Goal: Task Accomplishment & Management: Complete application form

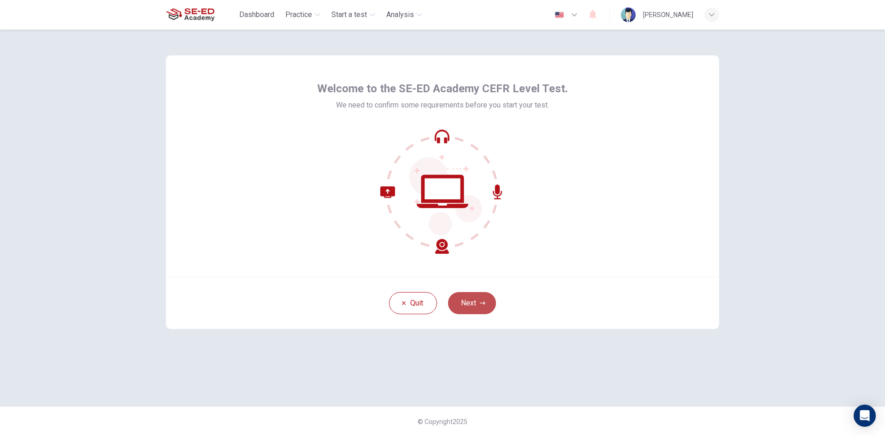
click at [467, 298] on button "Next" at bounding box center [472, 303] width 48 height 22
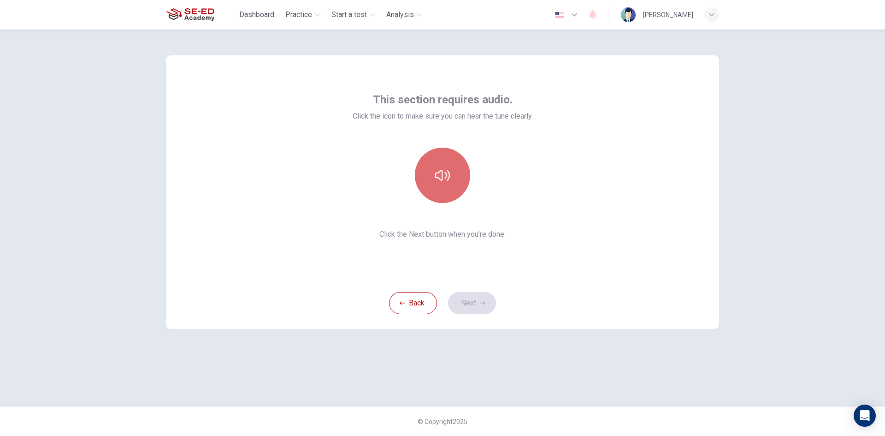
click at [443, 187] on button "button" at bounding box center [442, 175] width 55 height 55
click at [477, 303] on button "Next" at bounding box center [472, 303] width 48 height 22
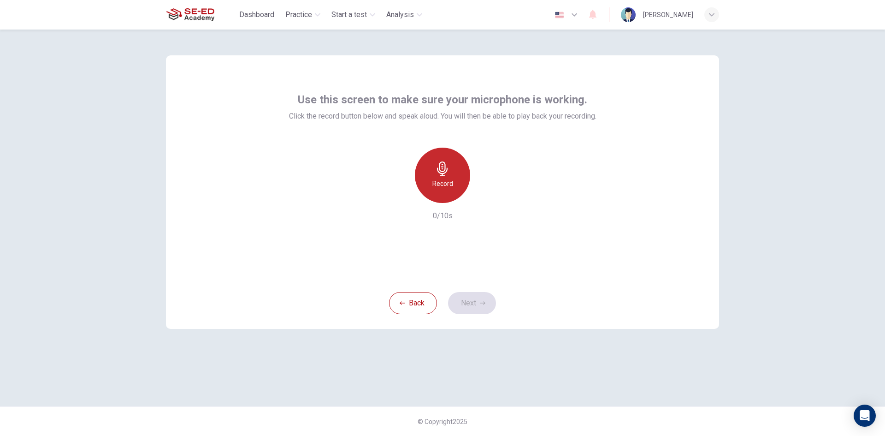
click at [441, 173] on icon "button" at bounding box center [442, 168] width 11 height 15
click at [475, 307] on button "Next" at bounding box center [472, 303] width 48 height 22
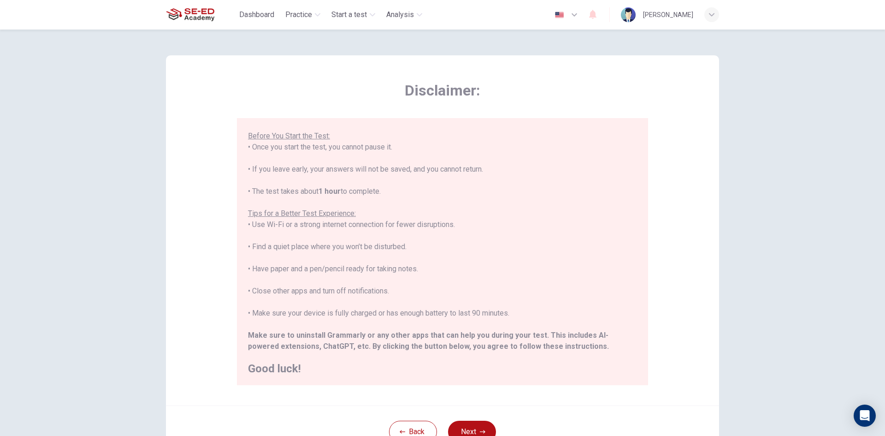
scroll to position [88, 0]
click at [482, 423] on button "Next" at bounding box center [472, 432] width 48 height 22
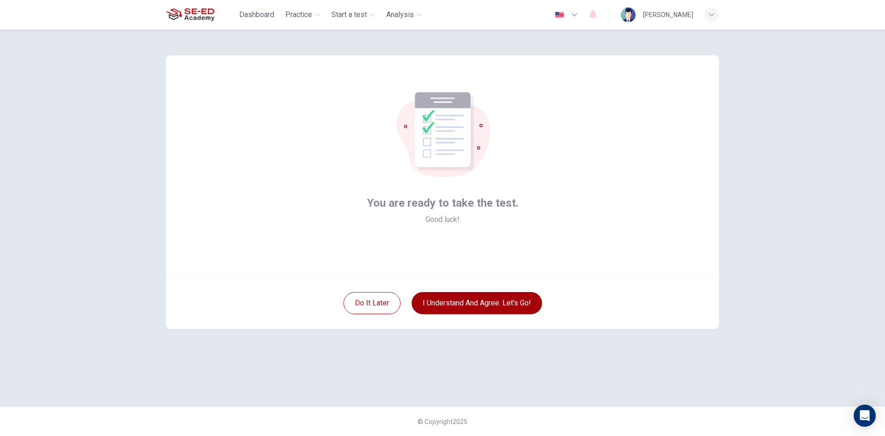
click at [488, 307] on button "I understand and agree. Let’s go!" at bounding box center [477, 303] width 130 height 22
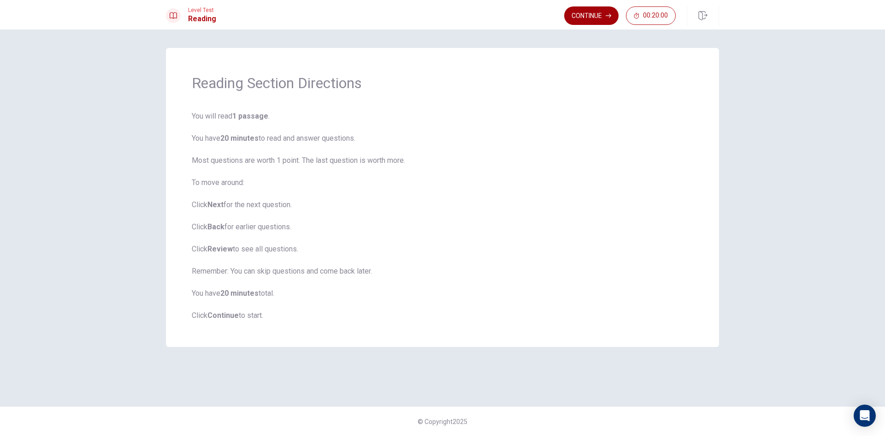
click at [587, 14] on button "Continue" at bounding box center [591, 15] width 54 height 18
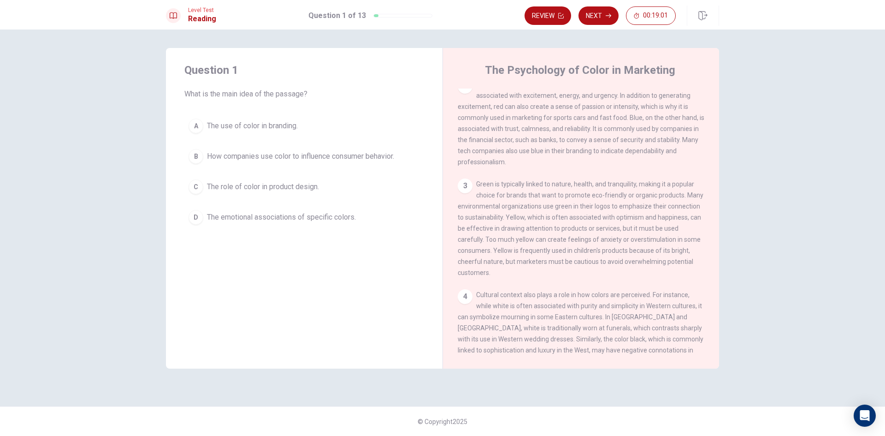
scroll to position [78, 0]
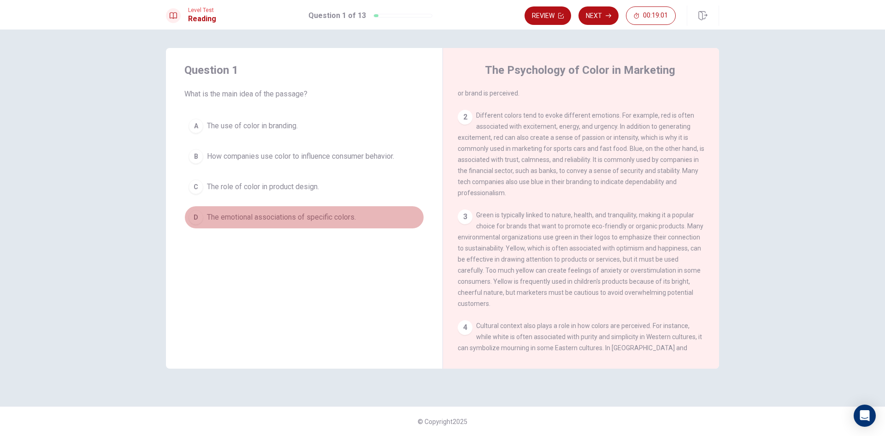
click at [286, 215] on span "The emotional associations of specific colors." at bounding box center [281, 217] width 149 height 11
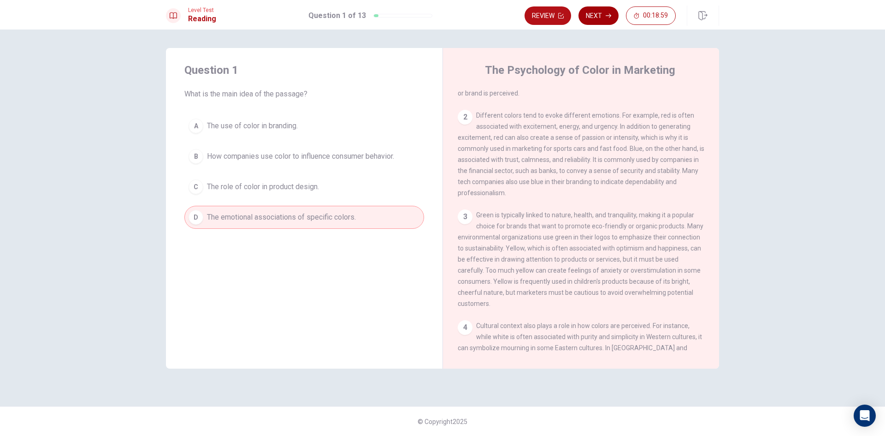
click at [595, 19] on button "Next" at bounding box center [599, 15] width 40 height 18
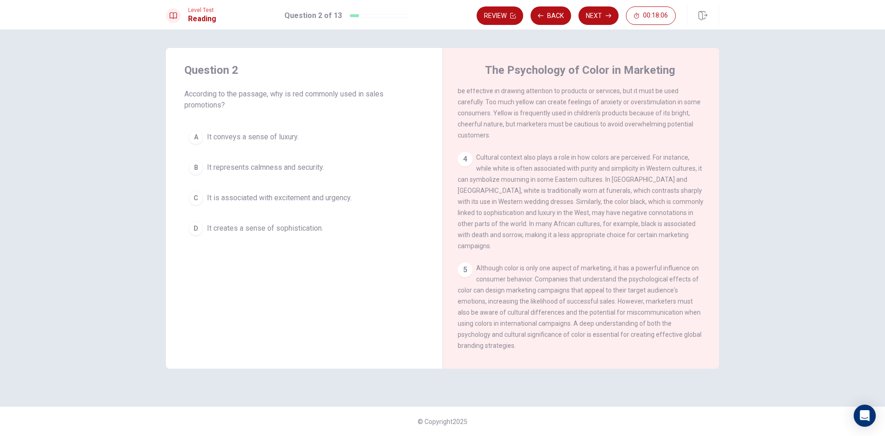
scroll to position [263, 0]
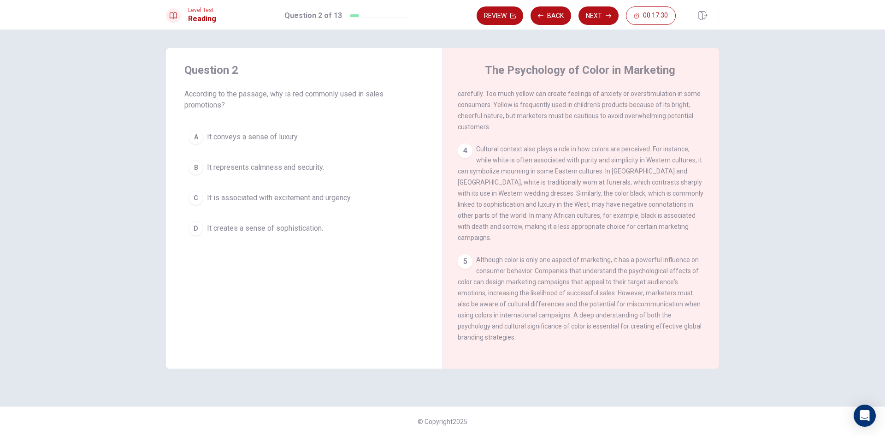
click at [251, 229] on span "It creates a sense of sophistication." at bounding box center [265, 228] width 116 height 11
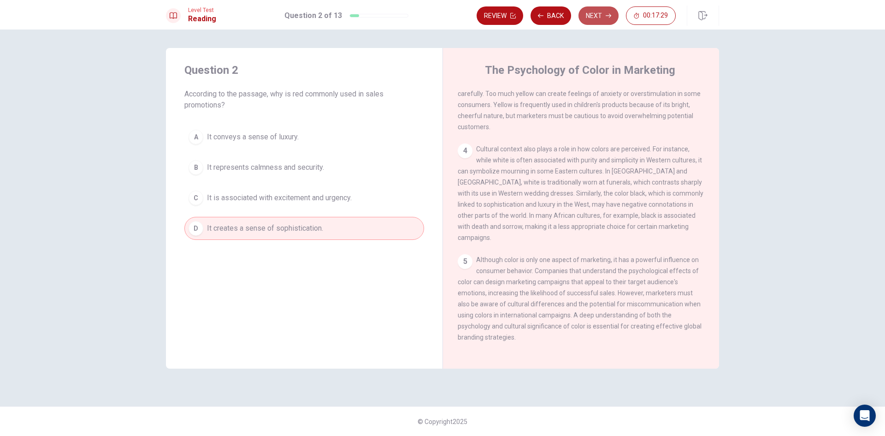
click at [602, 8] on button "Next" at bounding box center [599, 15] width 40 height 18
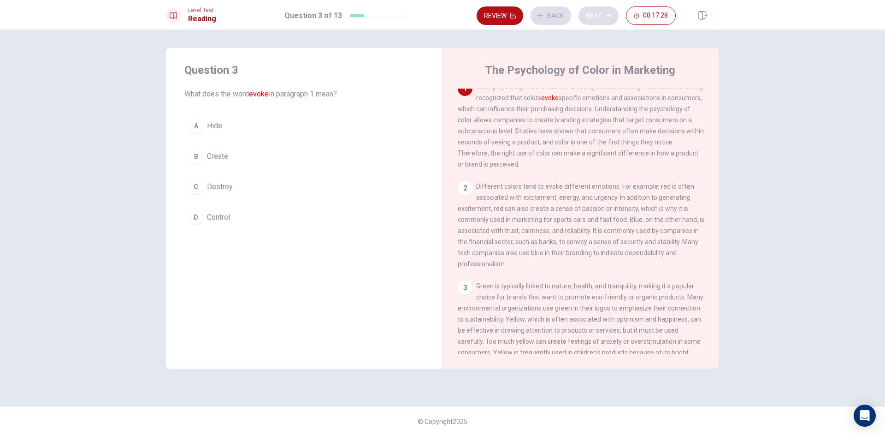
scroll to position [0, 0]
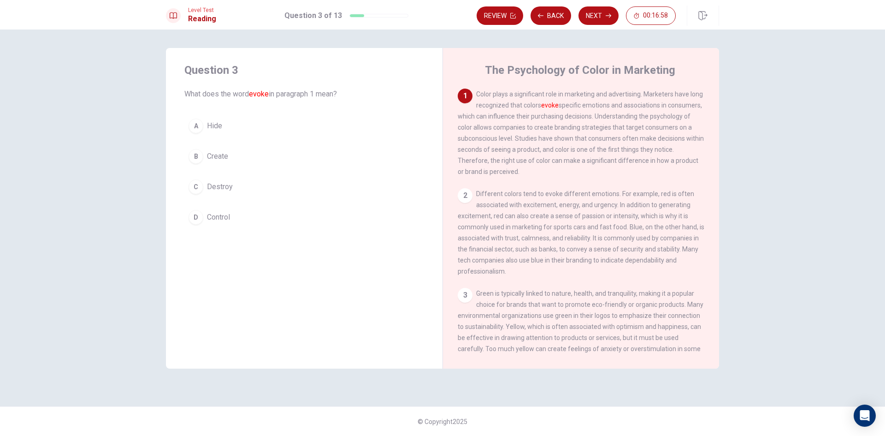
click at [218, 154] on span "Create" at bounding box center [217, 156] width 21 height 11
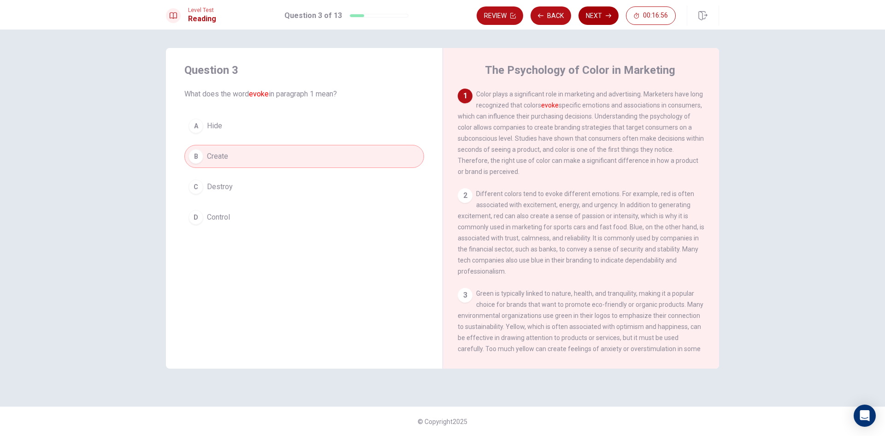
click at [599, 16] on button "Next" at bounding box center [599, 15] width 40 height 18
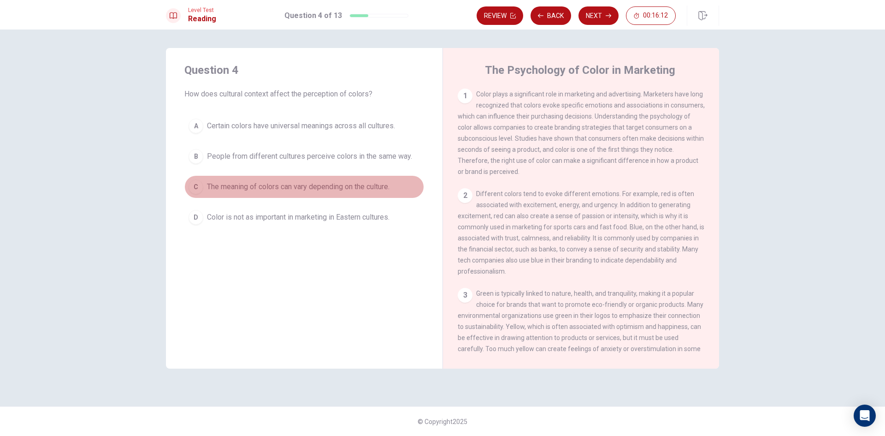
click at [328, 186] on span "The meaning of colors can vary depending on the culture." at bounding box center [298, 186] width 183 height 11
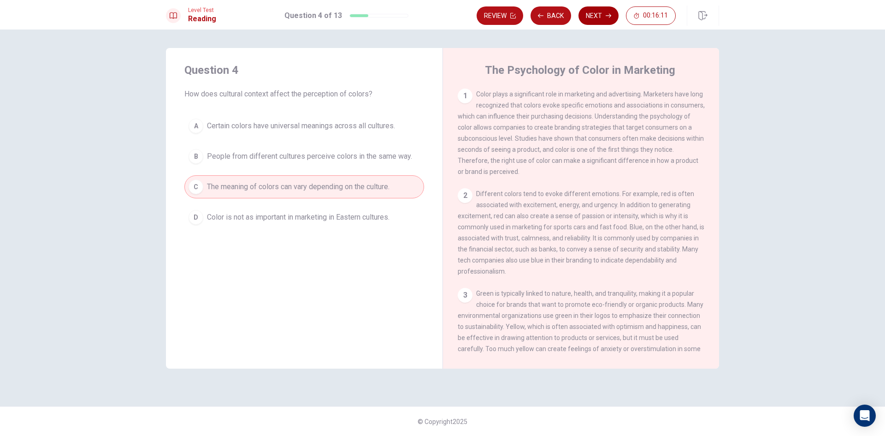
click at [590, 14] on button "Next" at bounding box center [599, 15] width 40 height 18
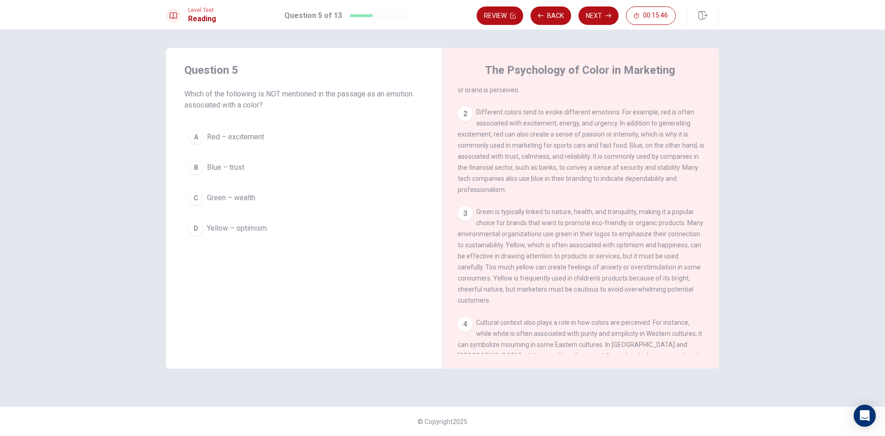
scroll to position [92, 0]
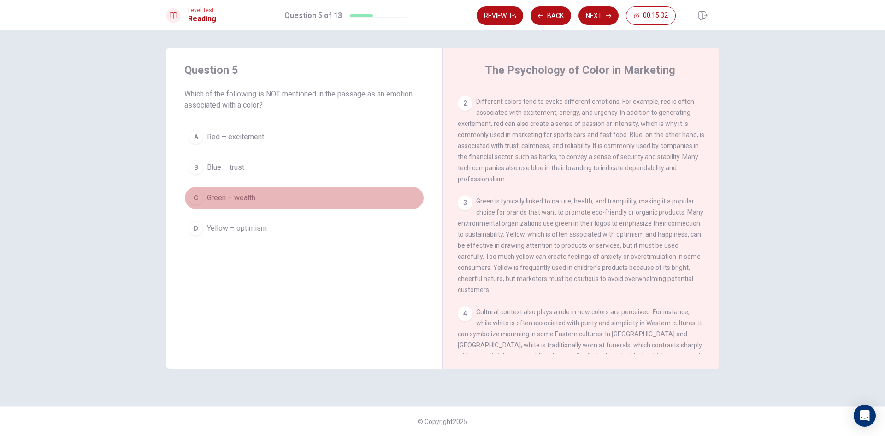
click at [240, 193] on span "Green – wealth" at bounding box center [231, 197] width 48 height 11
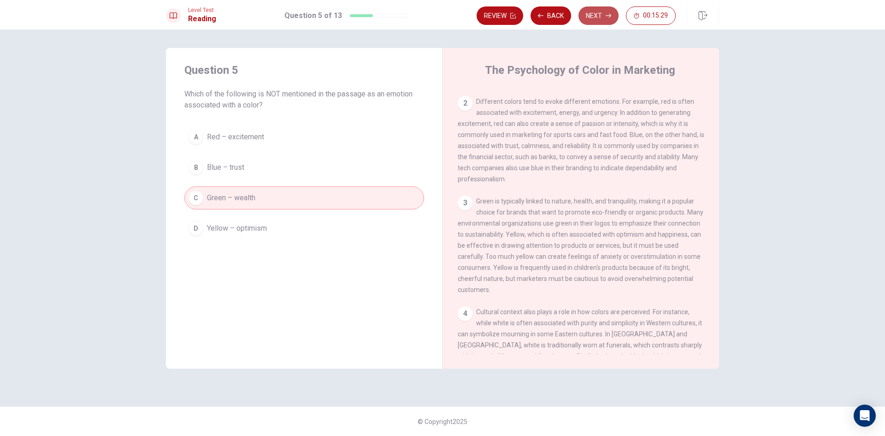
click at [593, 15] on button "Next" at bounding box center [599, 15] width 40 height 18
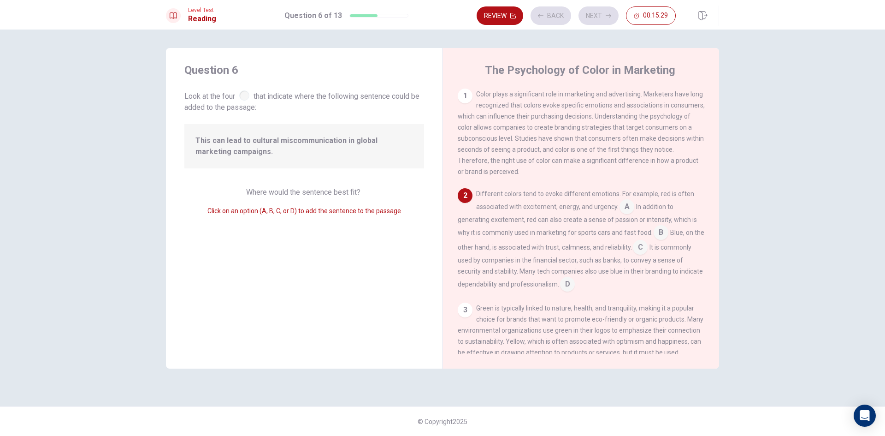
scroll to position [34, 0]
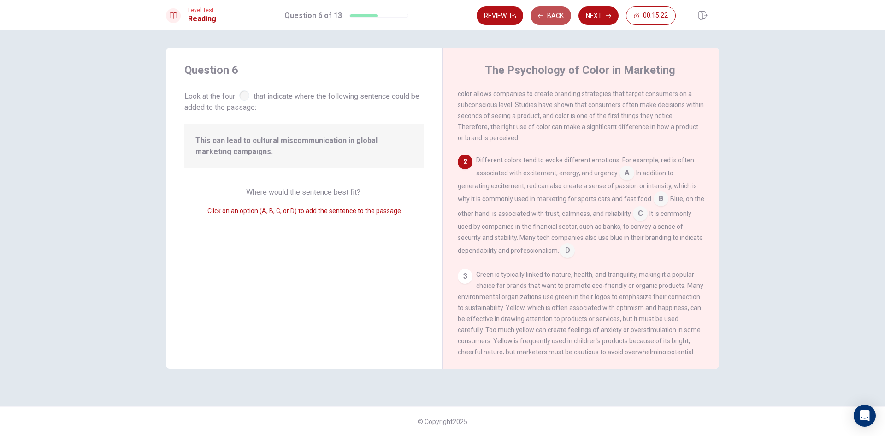
click at [553, 18] on button "Back" at bounding box center [551, 15] width 41 height 18
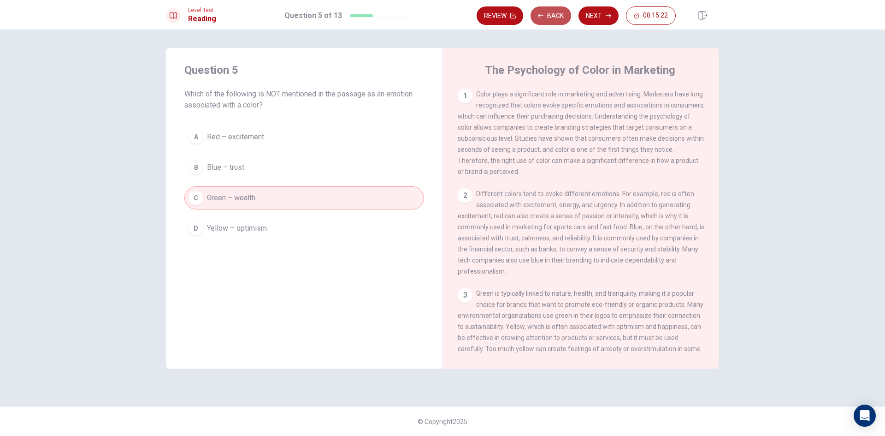
click at [553, 18] on button "Back" at bounding box center [551, 15] width 41 height 18
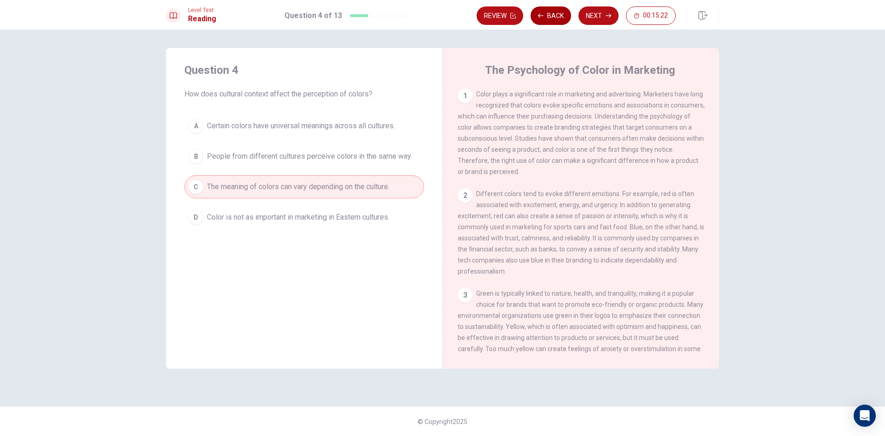
click at [553, 18] on button "Back" at bounding box center [551, 15] width 41 height 18
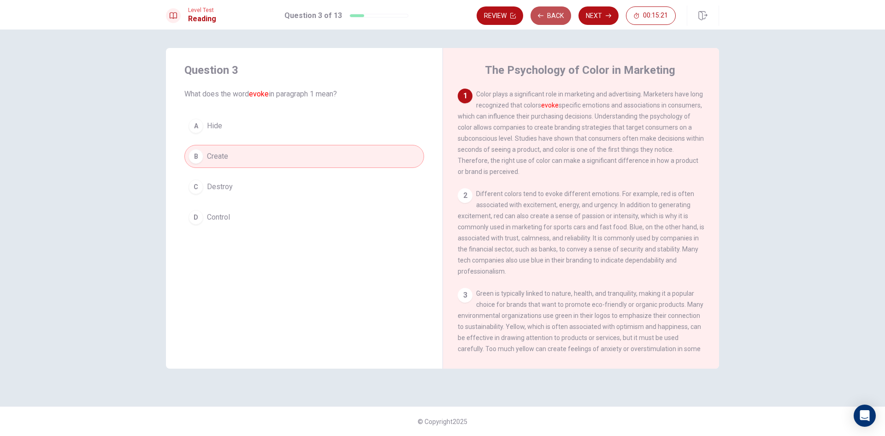
click at [553, 18] on button "Back" at bounding box center [551, 15] width 41 height 18
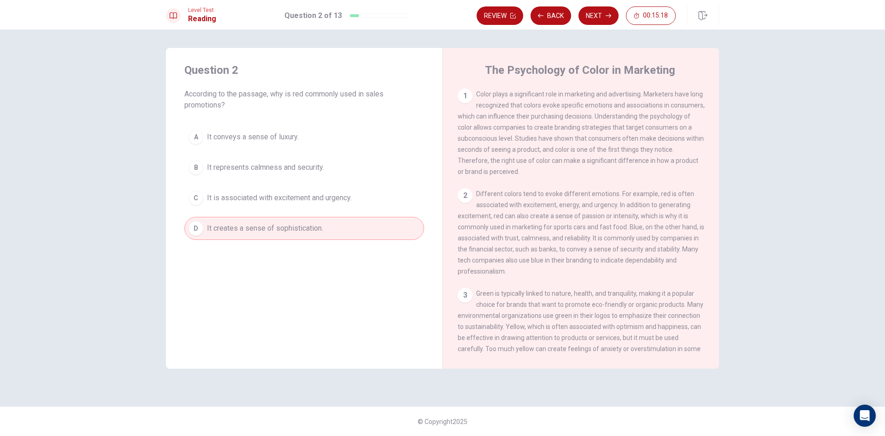
click at [367, 197] on button "C It is associated with excitement and urgency." at bounding box center [304, 197] width 240 height 23
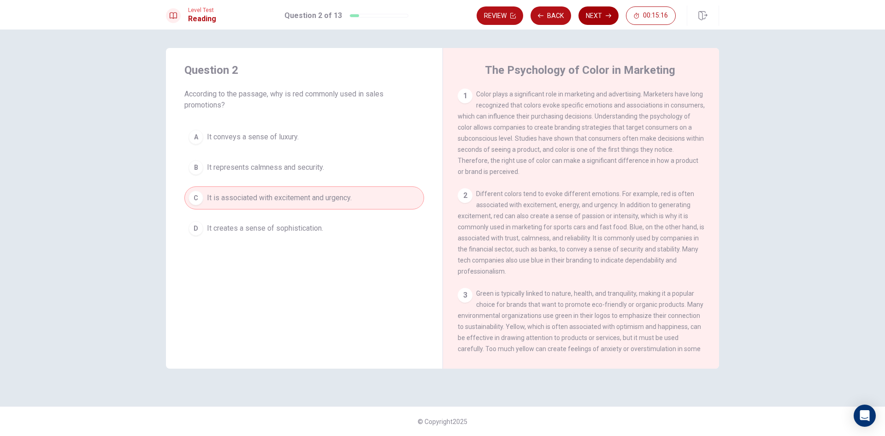
click at [602, 18] on button "Next" at bounding box center [599, 15] width 40 height 18
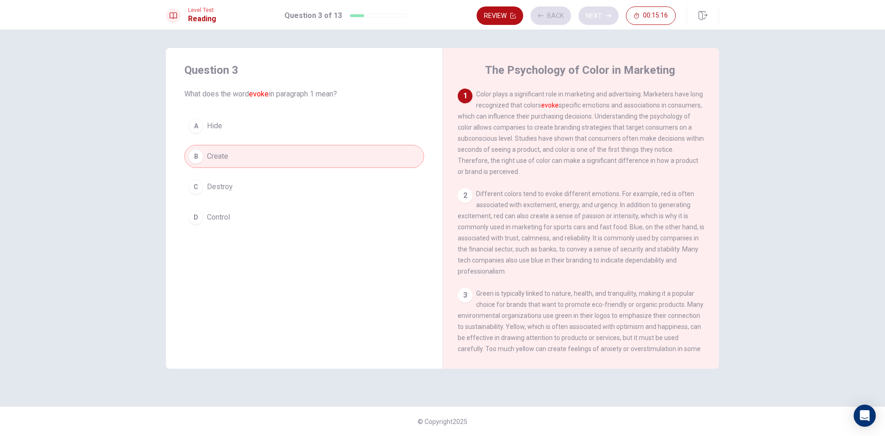
click at [602, 18] on div "Review Back Next 00:15:16" at bounding box center [576, 15] width 199 height 18
click at [602, 18] on button "Next" at bounding box center [599, 15] width 40 height 18
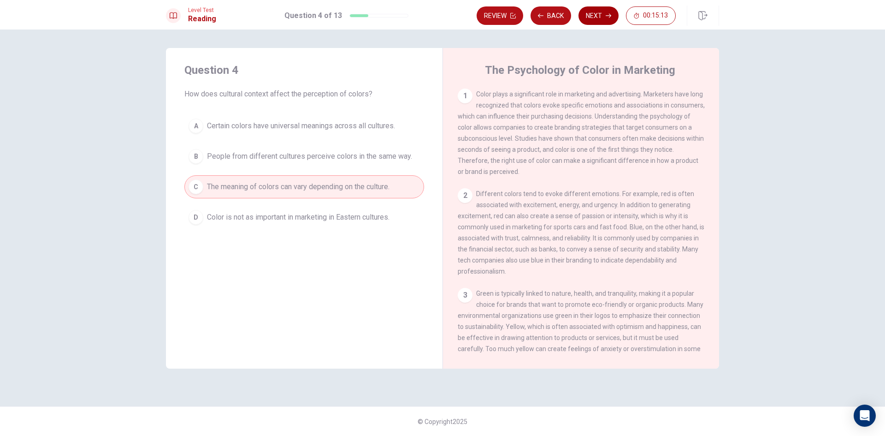
click at [602, 18] on div "Review Back Next 00:15:13" at bounding box center [576, 15] width 199 height 18
click at [602, 18] on button "Next" at bounding box center [599, 15] width 40 height 18
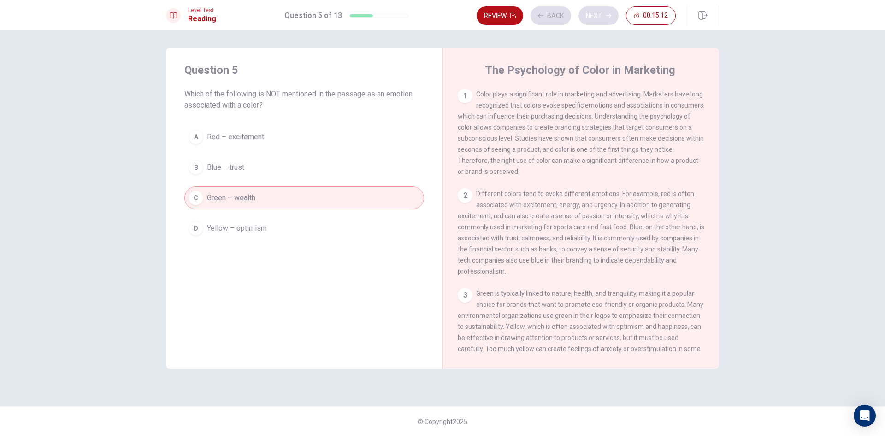
click at [602, 18] on div "Review Back Next 00:15:12" at bounding box center [576, 15] width 199 height 18
click at [602, 18] on button "Next" at bounding box center [599, 15] width 40 height 18
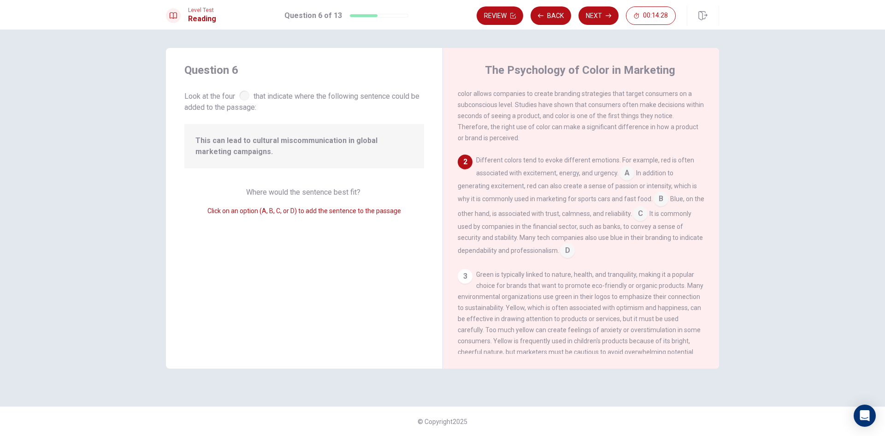
click at [575, 255] on input at bounding box center [567, 251] width 15 height 15
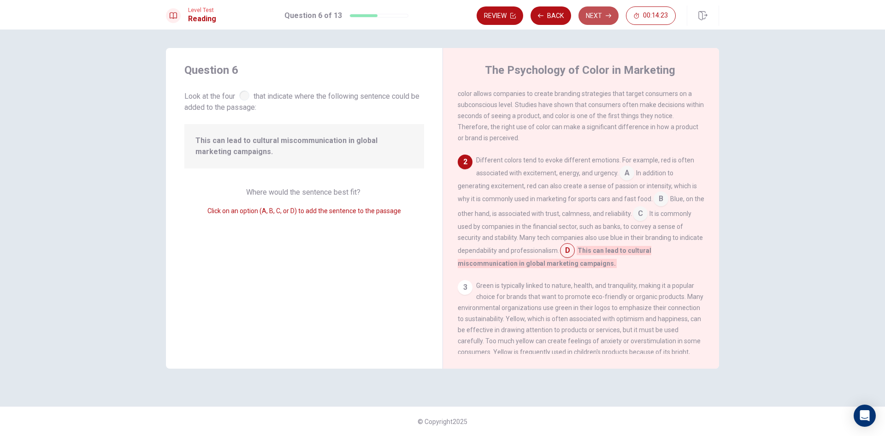
click at [600, 9] on button "Next" at bounding box center [599, 15] width 40 height 18
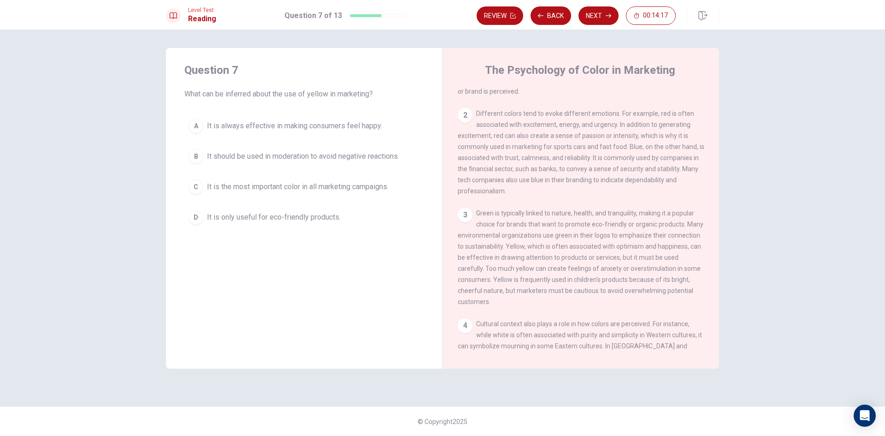
scroll to position [92, 0]
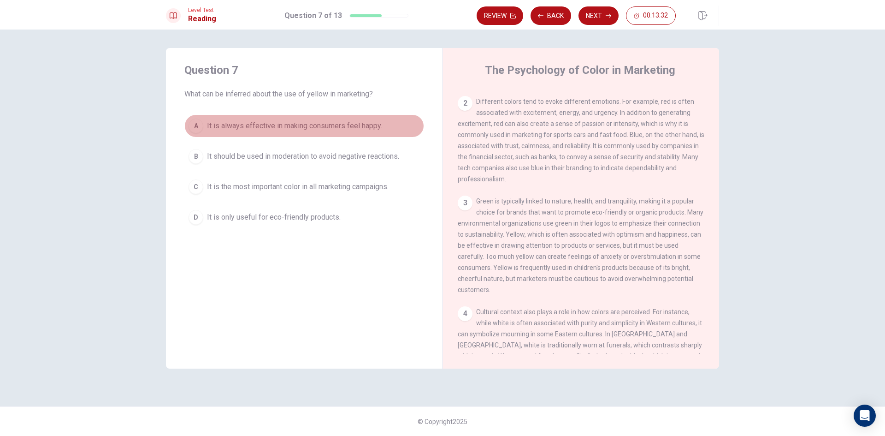
click at [382, 124] on span "It is always effective in making consumers feel happy." at bounding box center [294, 125] width 175 height 11
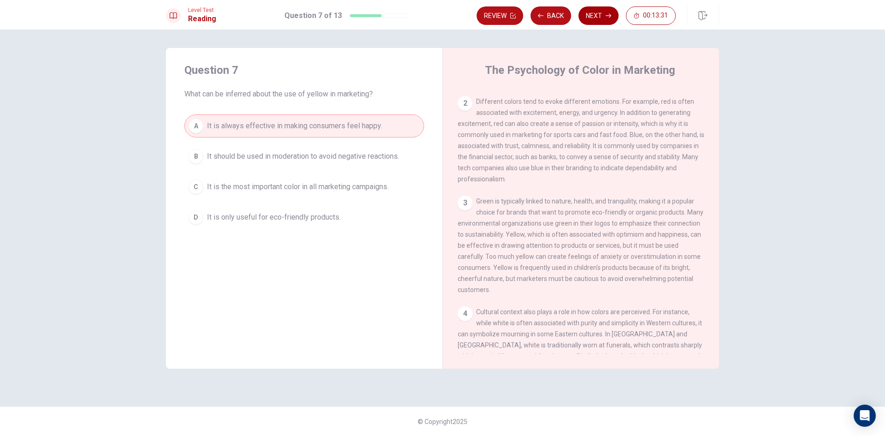
click at [605, 17] on button "Next" at bounding box center [599, 15] width 40 height 18
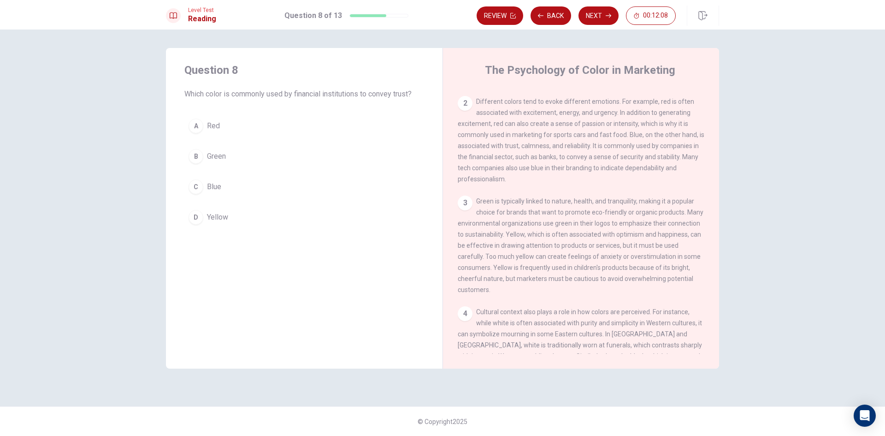
click at [205, 181] on button "C Blue" at bounding box center [304, 186] width 240 height 23
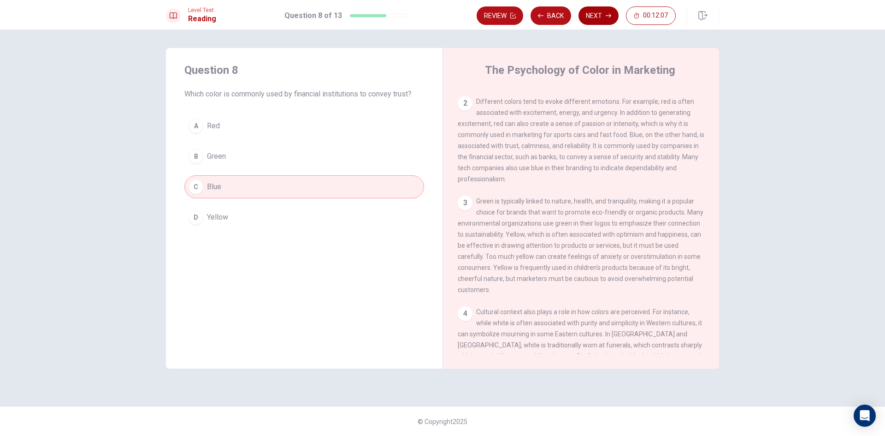
click at [605, 18] on button "Next" at bounding box center [599, 15] width 40 height 18
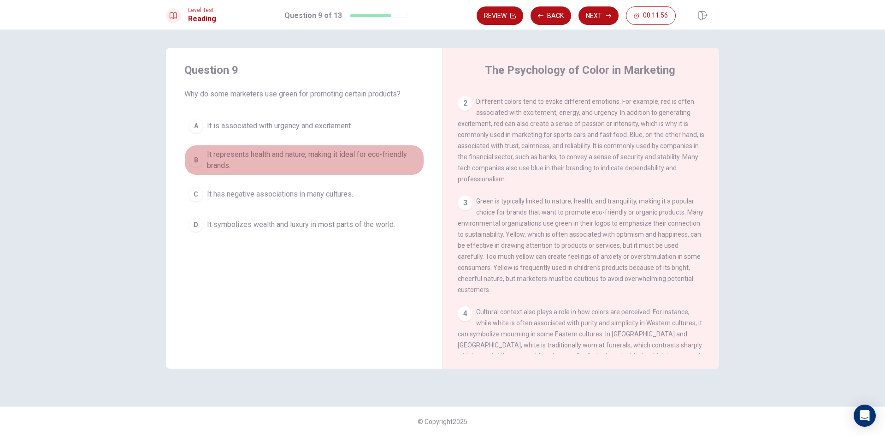
click at [402, 153] on span "It represents health and nature, making it ideal for eco-friendly brands." at bounding box center [313, 160] width 213 height 22
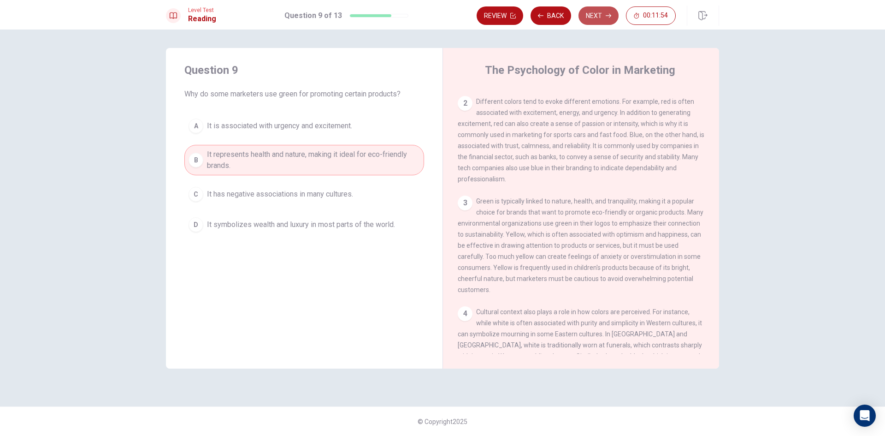
click at [583, 13] on button "Next" at bounding box center [599, 15] width 40 height 18
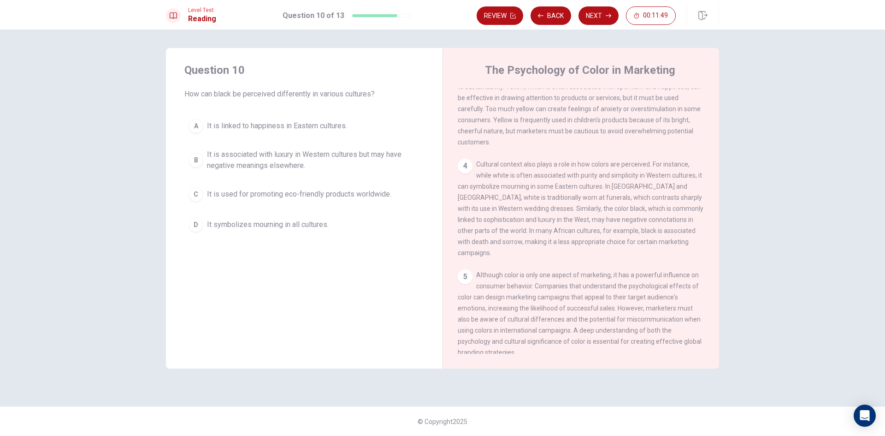
scroll to position [263, 0]
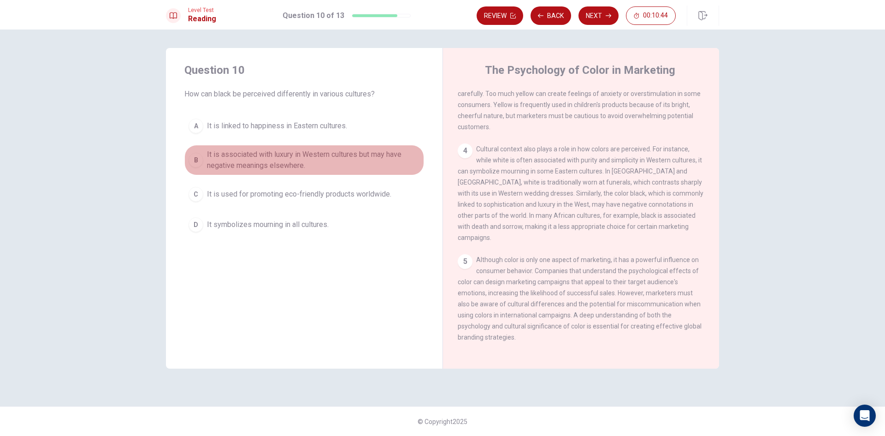
drag, startPoint x: 325, startPoint y: 152, endPoint x: 340, endPoint y: 134, distance: 23.3
click at [326, 151] on span "It is associated with luxury in Western cultures but may have negative meanings…" at bounding box center [313, 160] width 213 height 22
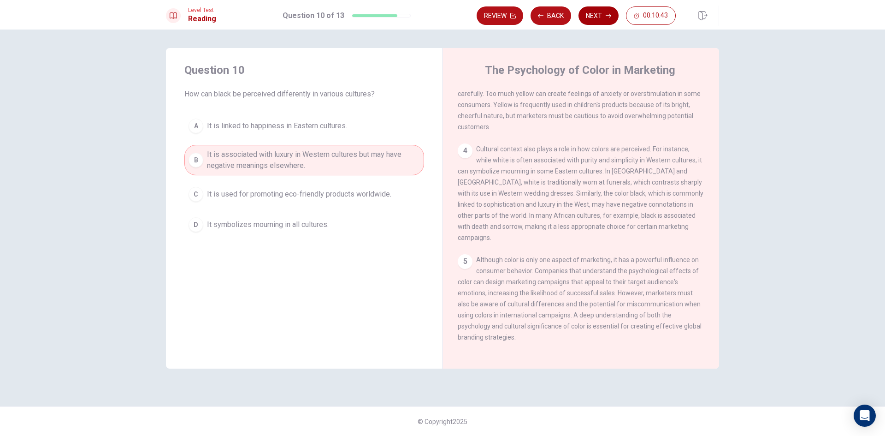
click at [599, 12] on button "Next" at bounding box center [599, 15] width 40 height 18
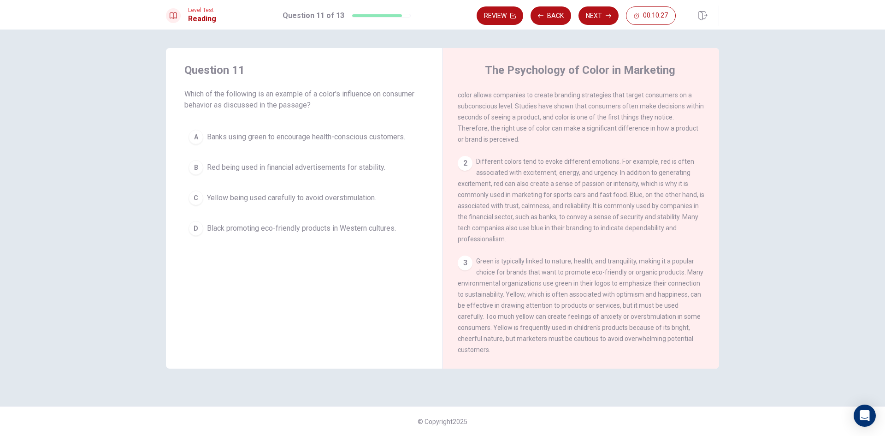
scroll to position [0, 0]
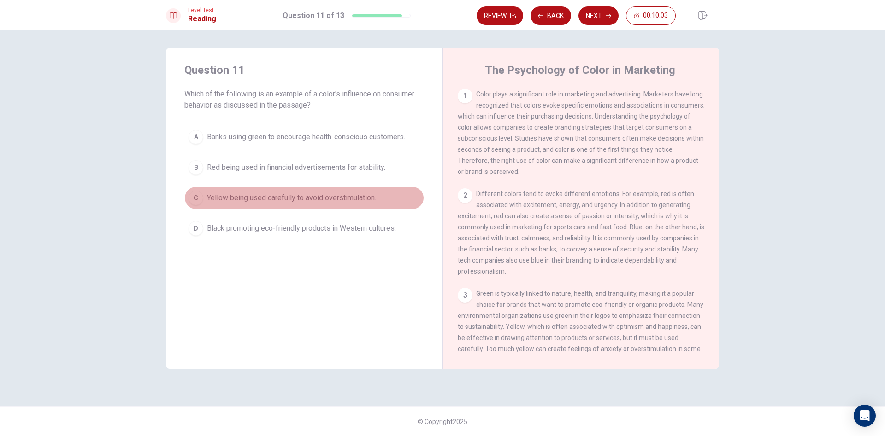
click at [339, 190] on button "C Yellow being used carefully to avoid overstimulation." at bounding box center [304, 197] width 240 height 23
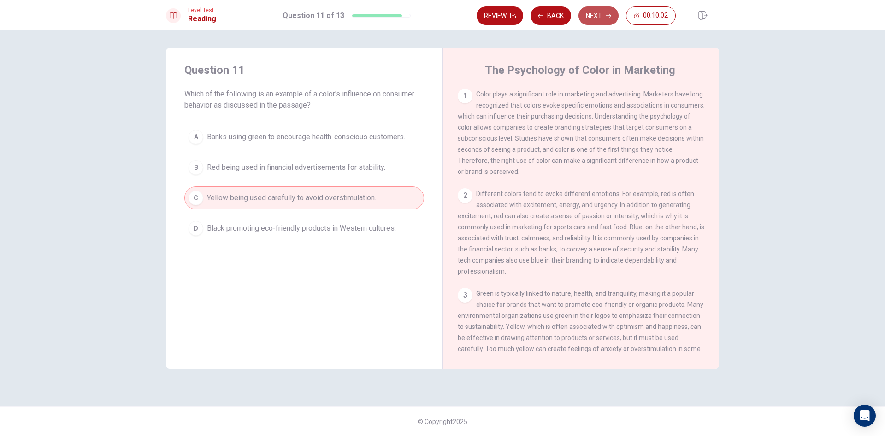
click at [595, 20] on button "Next" at bounding box center [599, 15] width 40 height 18
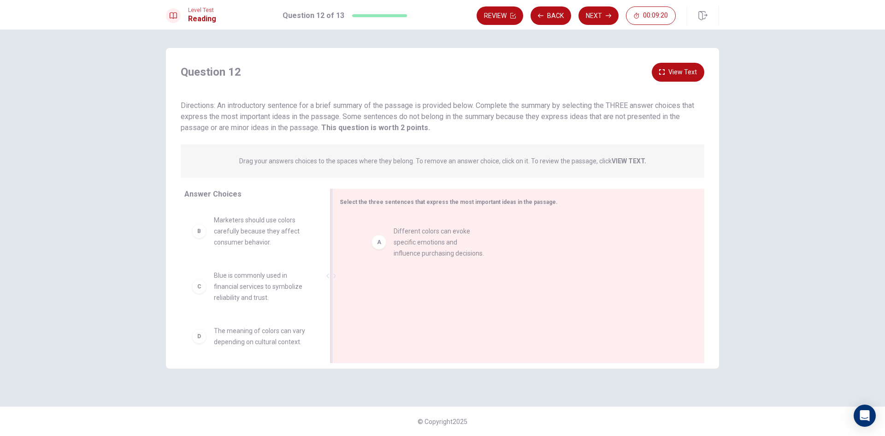
drag, startPoint x: 284, startPoint y: 234, endPoint x: 466, endPoint y: 247, distance: 183.0
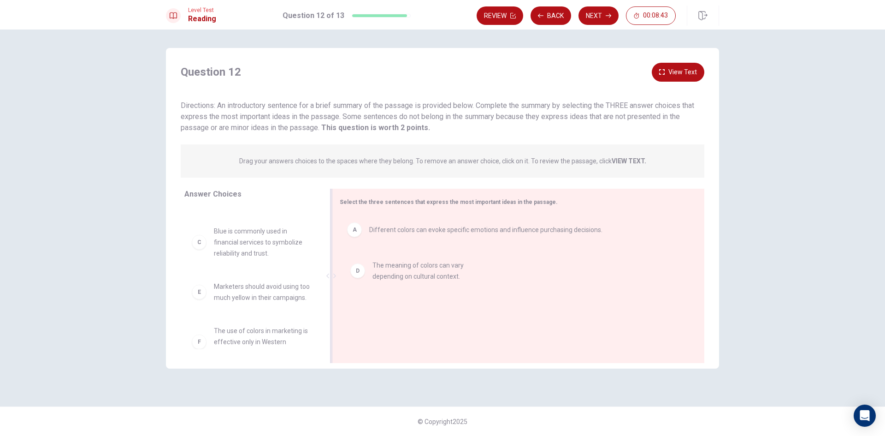
drag, startPoint x: 283, startPoint y: 292, endPoint x: 445, endPoint y: 270, distance: 163.7
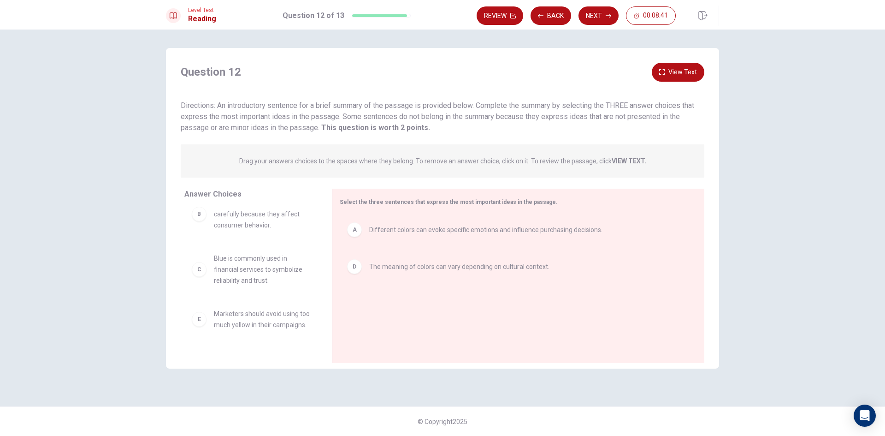
scroll to position [0, 0]
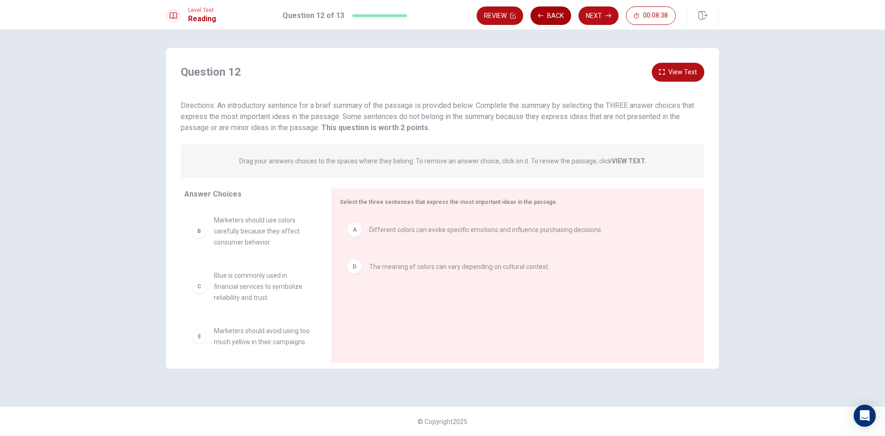
click at [551, 12] on button "Back" at bounding box center [551, 15] width 41 height 18
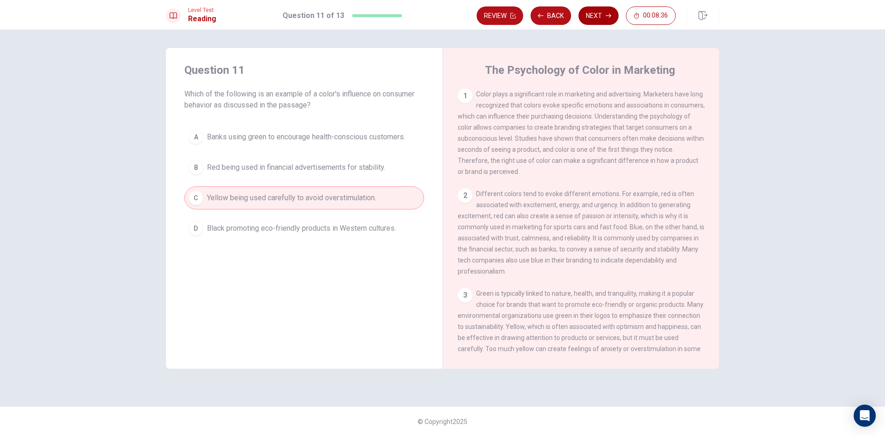
click at [582, 16] on button "Next" at bounding box center [599, 15] width 40 height 18
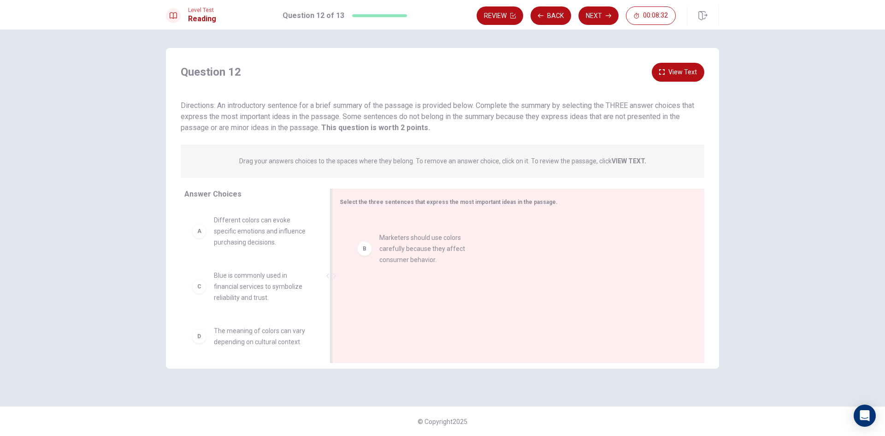
drag, startPoint x: 273, startPoint y: 282, endPoint x: 446, endPoint y: 237, distance: 179.5
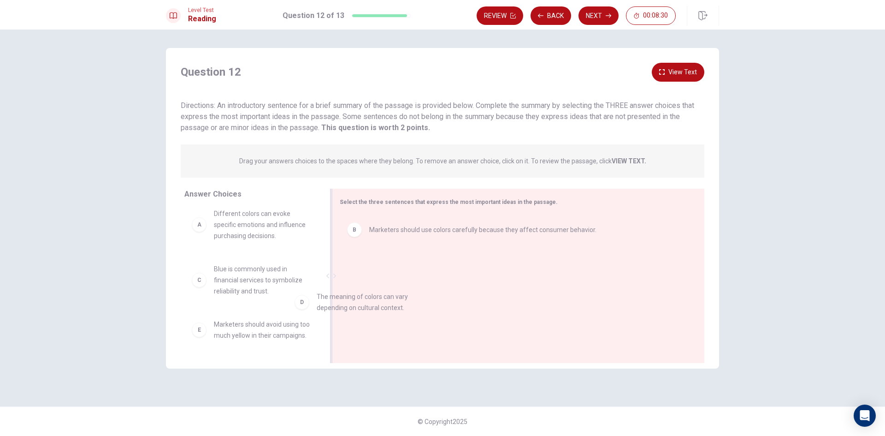
scroll to position [6, 0]
drag, startPoint x: 278, startPoint y: 333, endPoint x: 434, endPoint y: 256, distance: 174.0
click at [593, 15] on button "Next" at bounding box center [599, 15] width 40 height 18
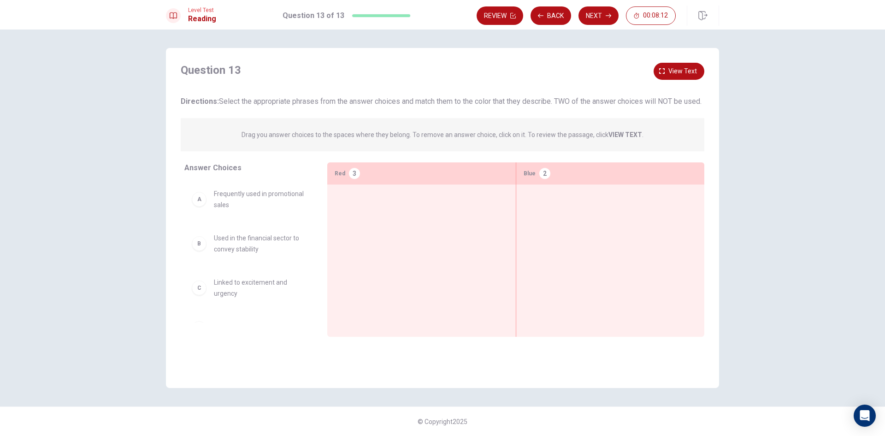
scroll to position [0, 0]
drag, startPoint x: 269, startPoint y: 299, endPoint x: 432, endPoint y: 220, distance: 180.9
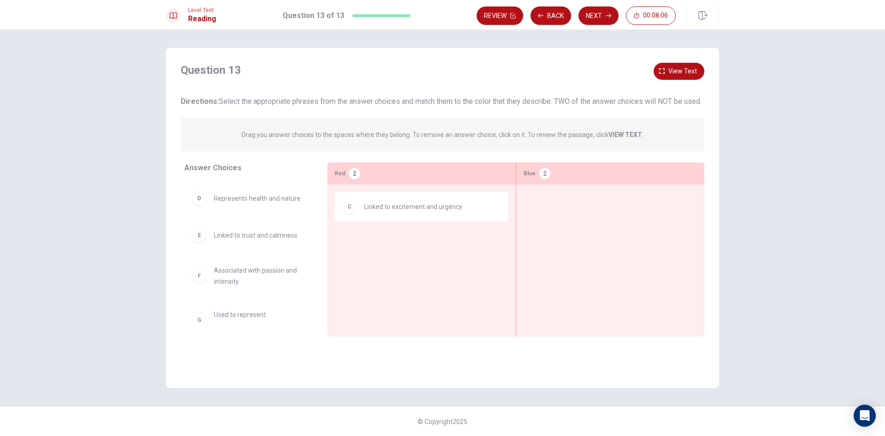
scroll to position [101, 0]
drag, startPoint x: 320, startPoint y: 269, endPoint x: 325, endPoint y: 258, distance: 12.3
click at [325, 257] on div "Answer Choices A Frequently used in promotional sales B Used in the financial s…" at bounding box center [246, 251] width 161 height 179
click at [553, 15] on button "Back" at bounding box center [551, 15] width 41 height 18
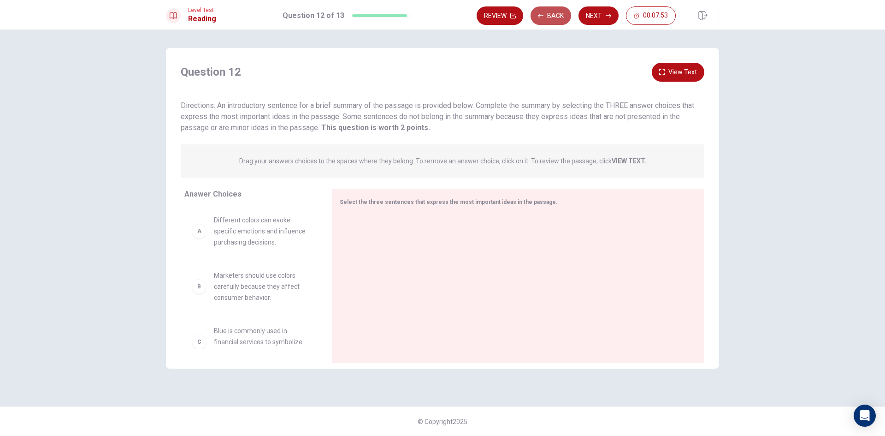
click at [553, 15] on button "Back" at bounding box center [551, 15] width 41 height 18
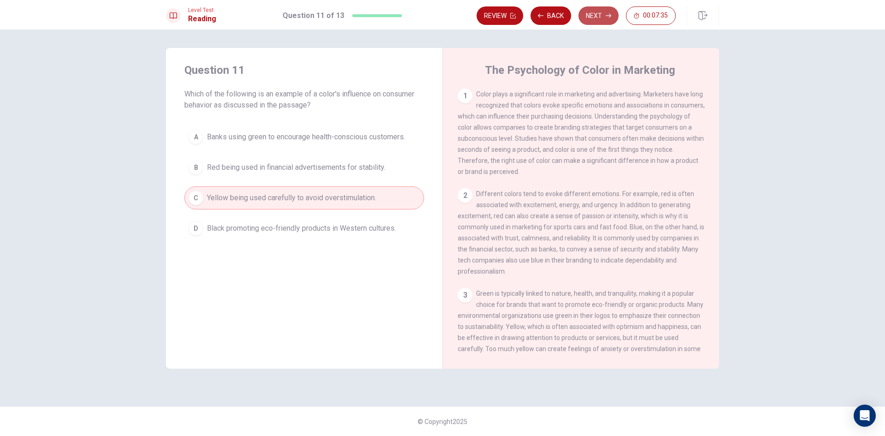
click at [590, 12] on button "Next" at bounding box center [599, 15] width 40 height 18
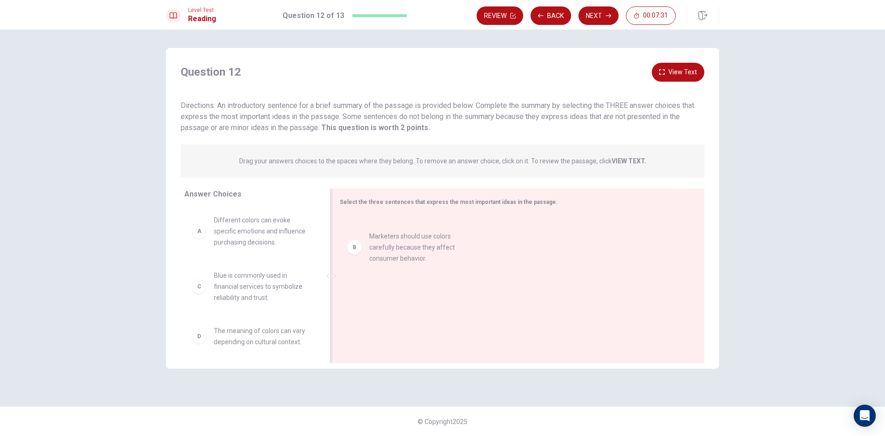
drag, startPoint x: 248, startPoint y: 284, endPoint x: 409, endPoint y: 243, distance: 166.0
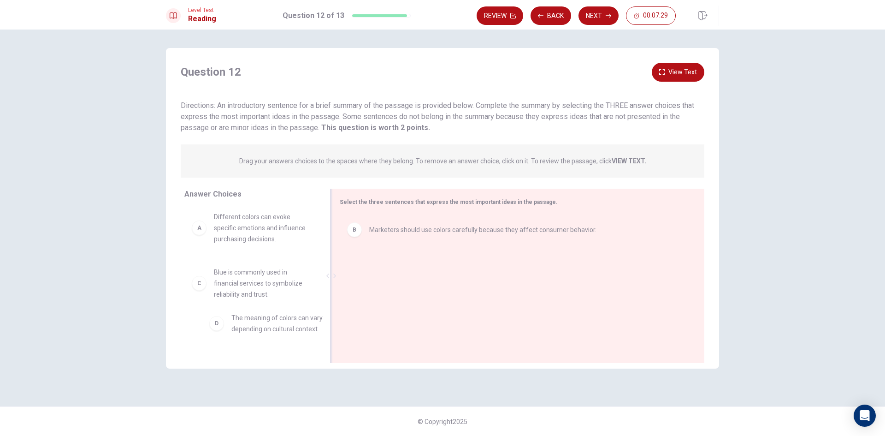
scroll to position [4, 0]
drag, startPoint x: 289, startPoint y: 322, endPoint x: 450, endPoint y: 268, distance: 169.7
click at [591, 14] on button "Next" at bounding box center [599, 15] width 40 height 18
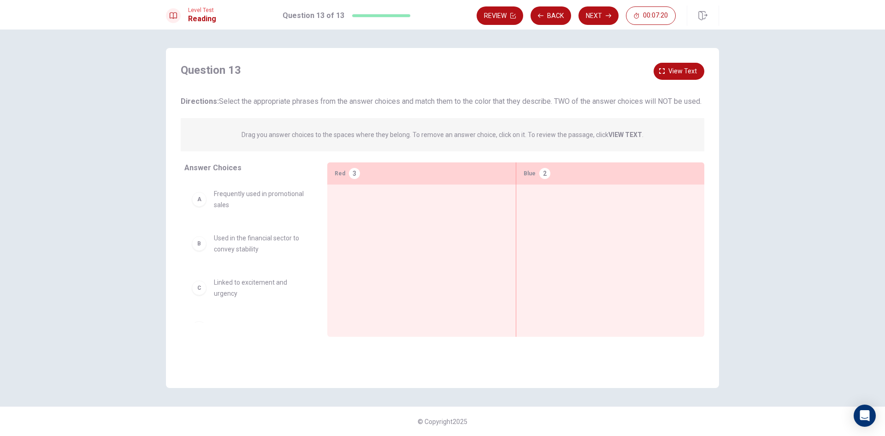
drag, startPoint x: 315, startPoint y: 245, endPoint x: 310, endPoint y: 260, distance: 16.0
click at [310, 260] on div "A Frequently used in promotional sales B Used in the financial sector to convey…" at bounding box center [252, 252] width 136 height 142
drag, startPoint x: 272, startPoint y: 318, endPoint x: 421, endPoint y: 243, distance: 166.8
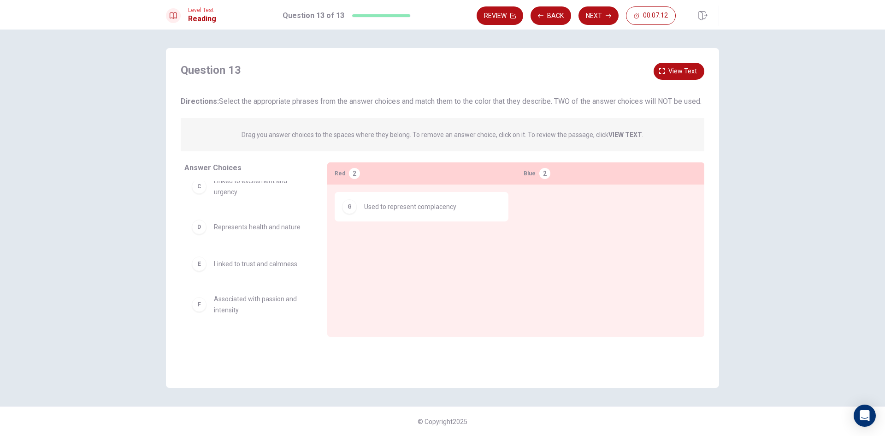
scroll to position [101, 0]
drag, startPoint x: 320, startPoint y: 283, endPoint x: 331, endPoint y: 254, distance: 31.4
click at [331, 254] on div "Answer Choices A Frequently used in promotional sales B Used in the financial s…" at bounding box center [442, 251] width 553 height 179
drag, startPoint x: 324, startPoint y: 265, endPoint x: 326, endPoint y: 247, distance: 18.1
click at [326, 247] on div "Answer Choices A Frequently used in promotional sales B Used in the financial s…" at bounding box center [246, 251] width 161 height 179
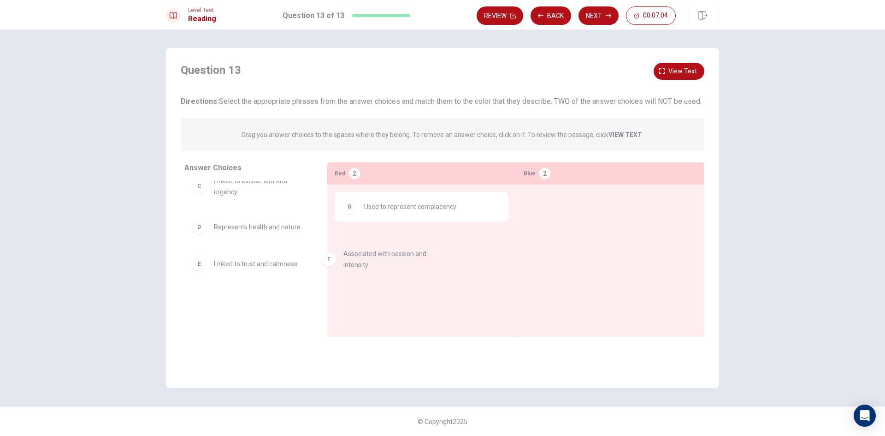
drag, startPoint x: 270, startPoint y: 317, endPoint x: 414, endPoint y: 254, distance: 157.1
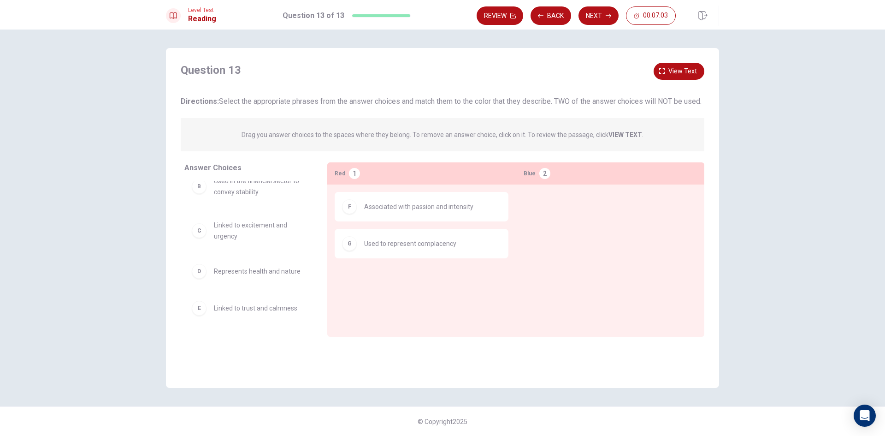
scroll to position [57, 0]
drag, startPoint x: 274, startPoint y: 320, endPoint x: 622, endPoint y: 215, distance: 362.8
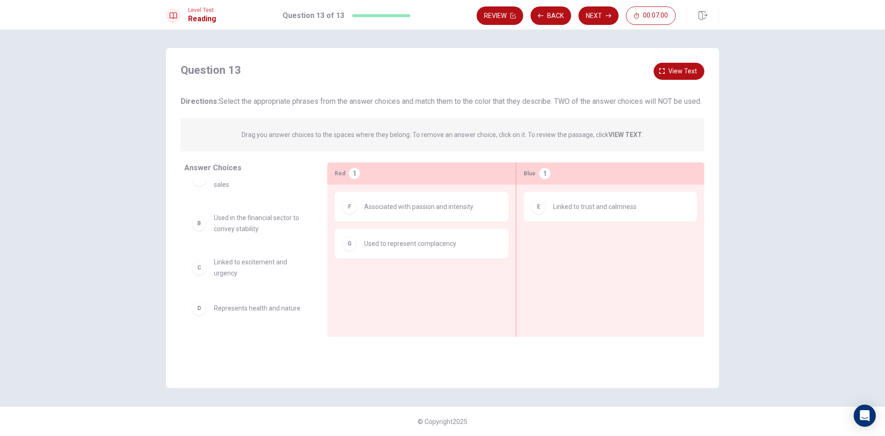
scroll to position [20, 0]
drag, startPoint x: 276, startPoint y: 276, endPoint x: 445, endPoint y: 273, distance: 169.7
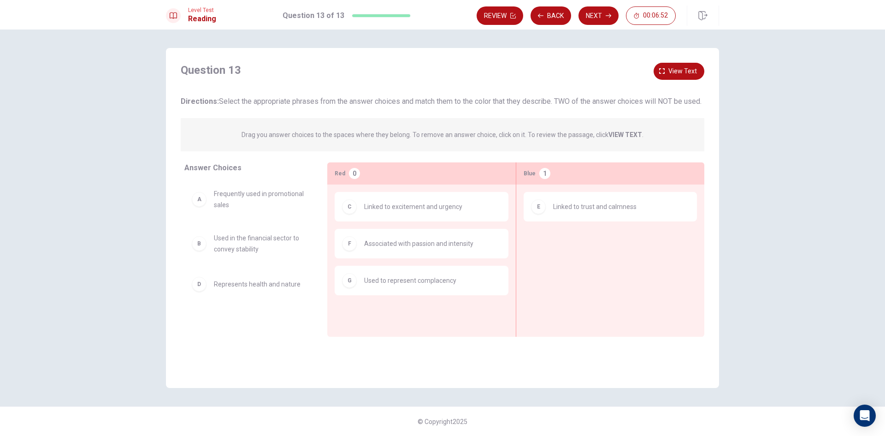
scroll to position [0, 0]
drag, startPoint x: 246, startPoint y: 254, endPoint x: 566, endPoint y: 251, distance: 320.5
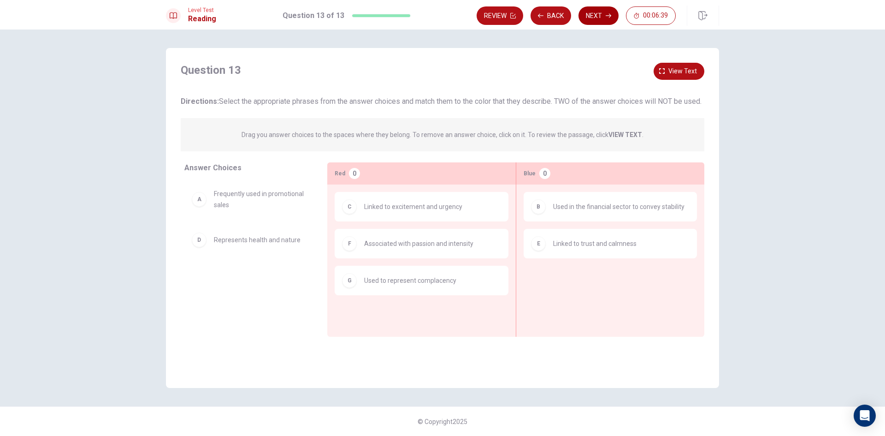
click at [600, 17] on button "Next" at bounding box center [599, 15] width 40 height 18
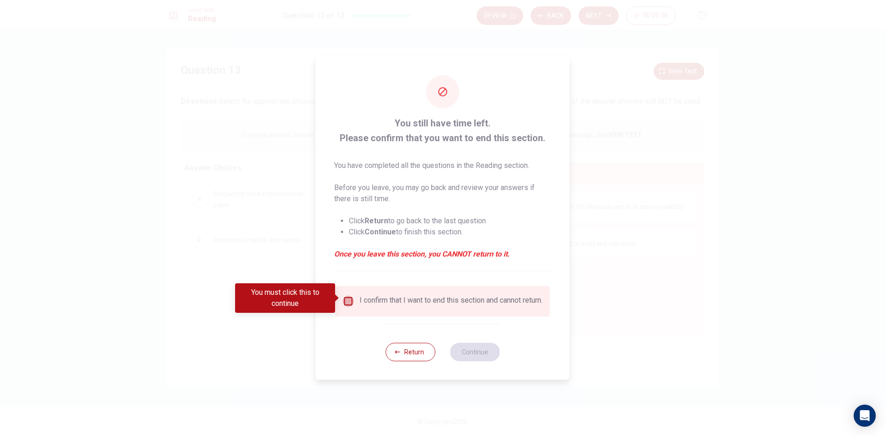
click at [351, 298] on input "You must click this to continue" at bounding box center [348, 301] width 11 height 11
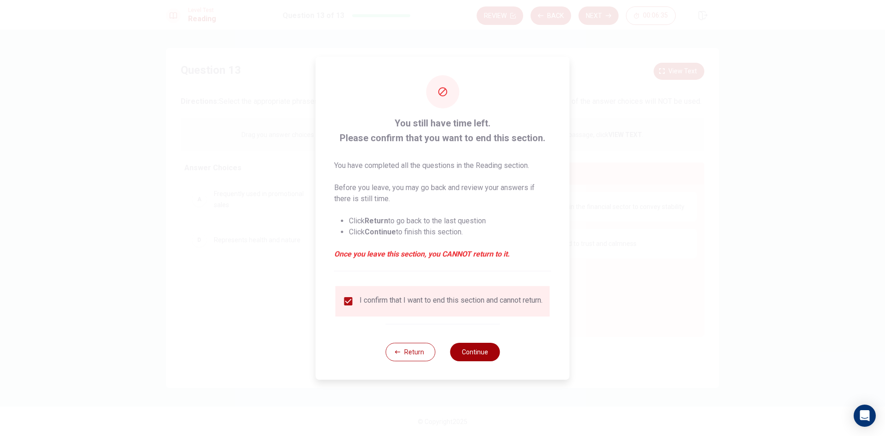
click at [467, 354] on button "Continue" at bounding box center [475, 352] width 50 height 18
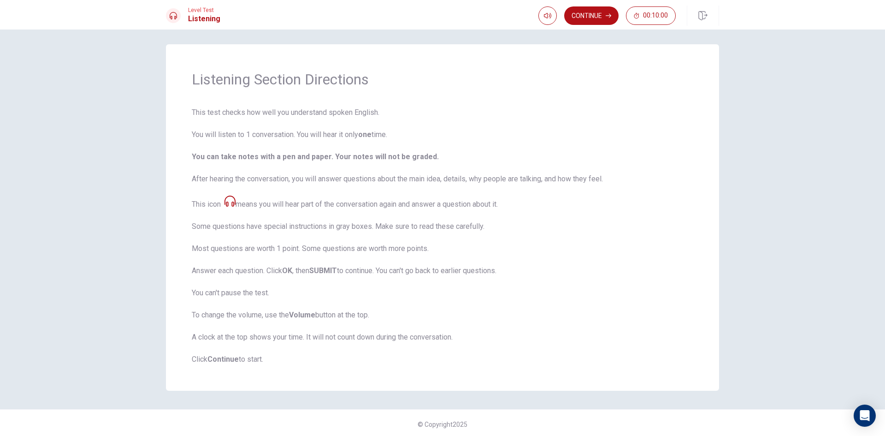
scroll to position [6, 0]
click at [595, 12] on button "Continue" at bounding box center [591, 15] width 54 height 18
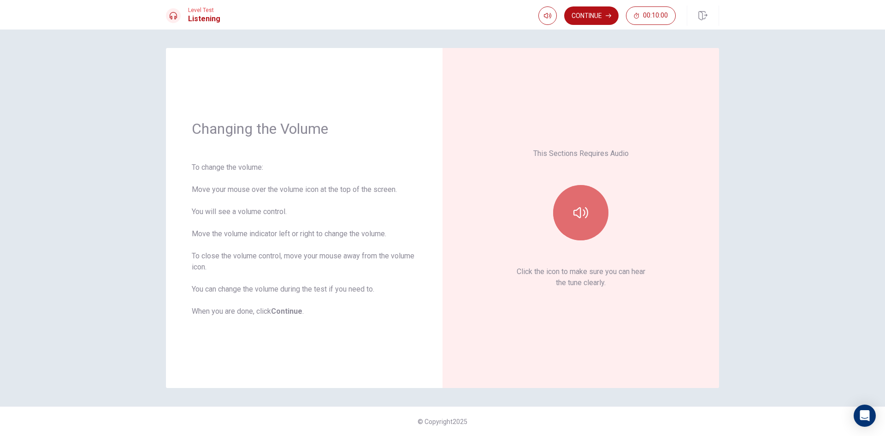
click at [586, 206] on icon "button" at bounding box center [581, 212] width 15 height 15
click at [586, 9] on button "Continue" at bounding box center [591, 15] width 54 height 18
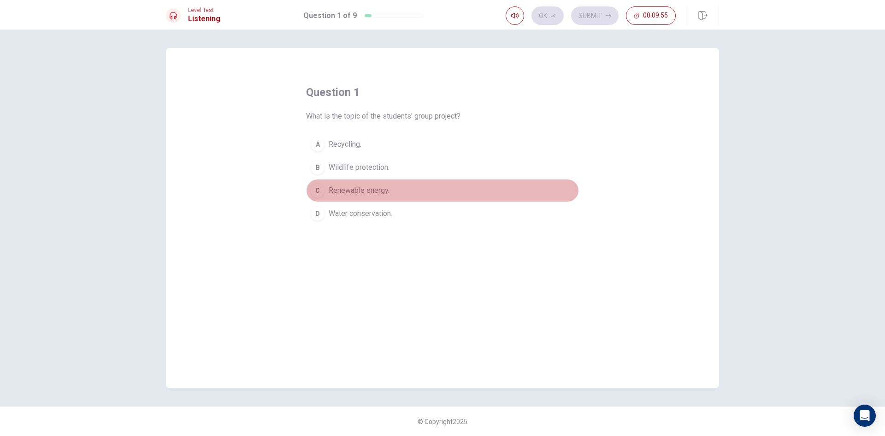
click at [371, 191] on span "Renewable energy." at bounding box center [359, 190] width 61 height 11
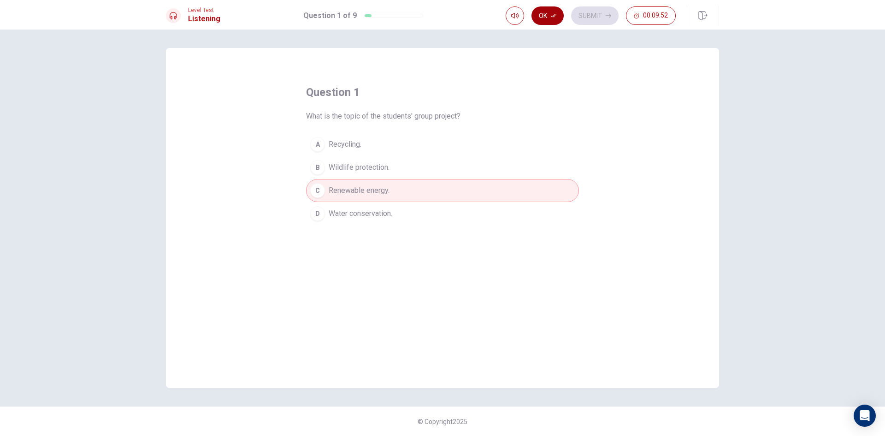
click at [548, 12] on button "Ok" at bounding box center [548, 15] width 32 height 18
click at [594, 15] on button "Submit" at bounding box center [594, 15] width 47 height 18
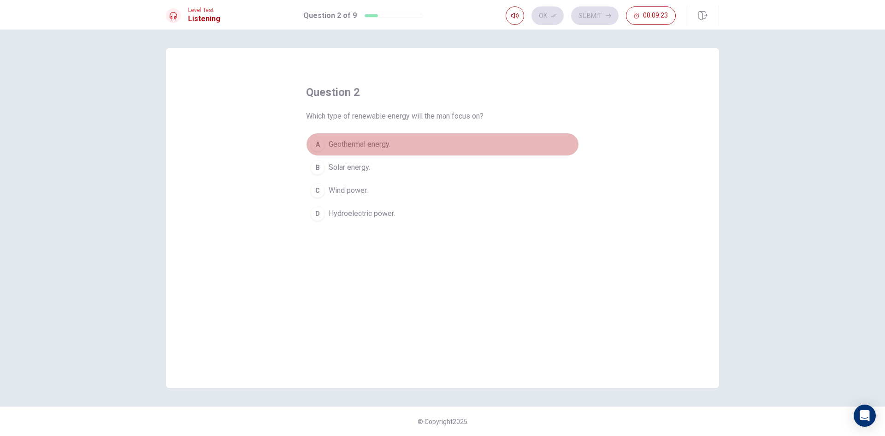
drag, startPoint x: 351, startPoint y: 148, endPoint x: 354, endPoint y: 143, distance: 5.6
click at [351, 147] on span "Geothermal energy." at bounding box center [360, 144] width 62 height 11
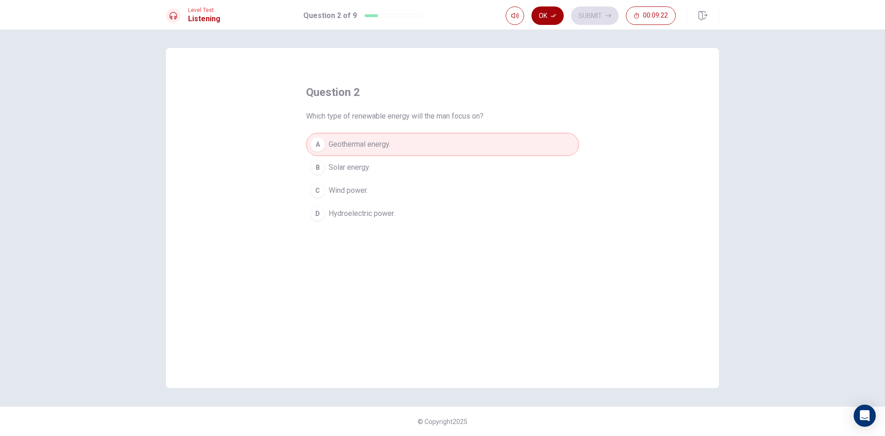
click at [551, 12] on button "Ok" at bounding box center [548, 15] width 32 height 18
click at [590, 7] on button "Submit" at bounding box center [594, 15] width 47 height 18
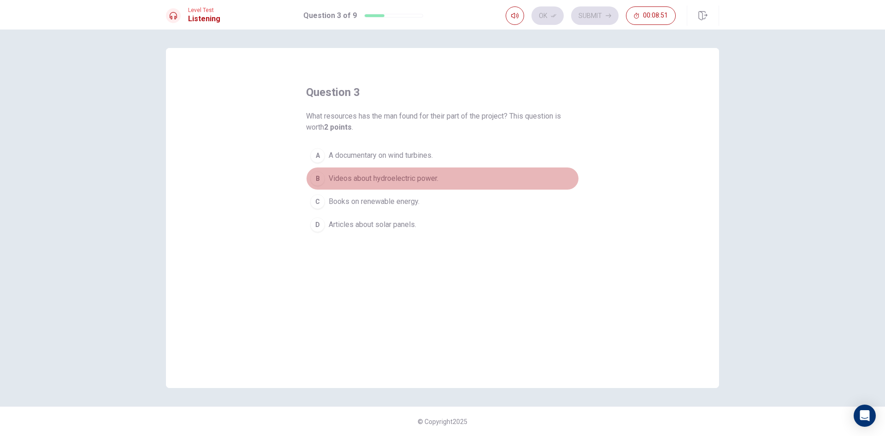
click at [439, 179] on span "Videos about hydroelectric power." at bounding box center [384, 178] width 110 height 11
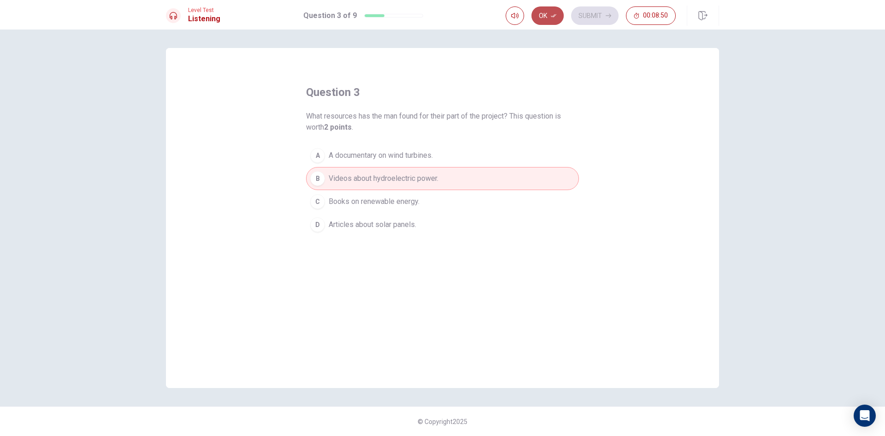
click at [549, 11] on button "Ok" at bounding box center [548, 15] width 32 height 18
click at [587, 10] on button "Submit" at bounding box center [594, 15] width 47 height 18
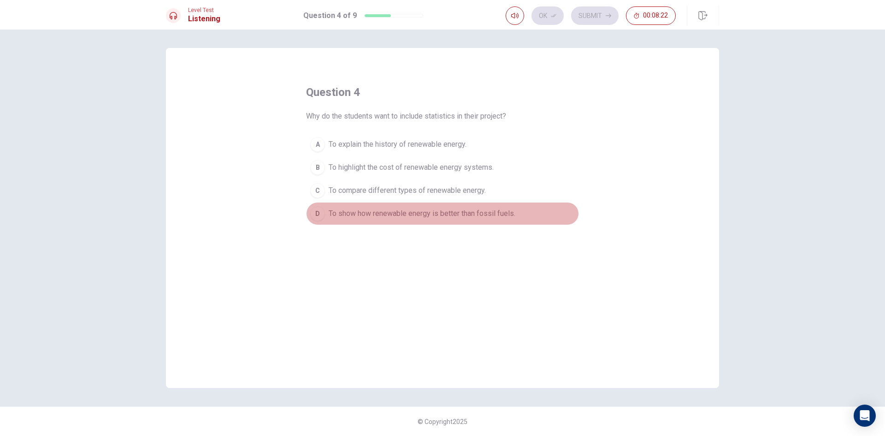
click at [508, 209] on span "To show how renewable energy is better than fossil fuels." at bounding box center [422, 213] width 187 height 11
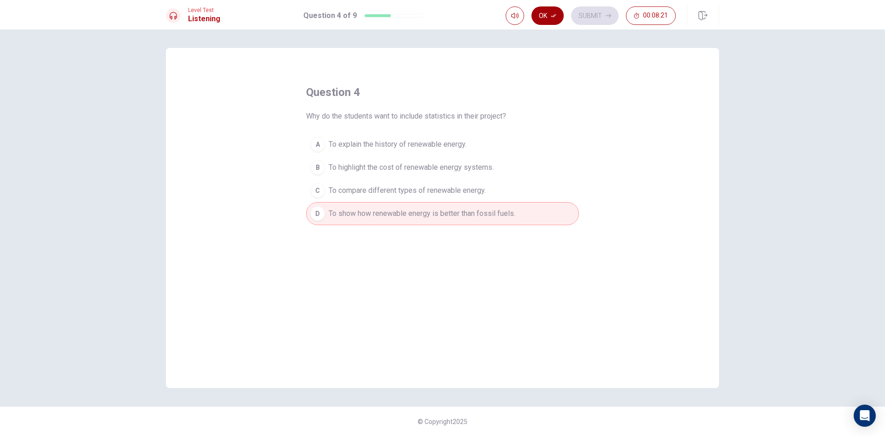
click at [549, 19] on button "Ok" at bounding box center [548, 15] width 32 height 18
click at [578, 18] on button "Submit" at bounding box center [594, 15] width 47 height 18
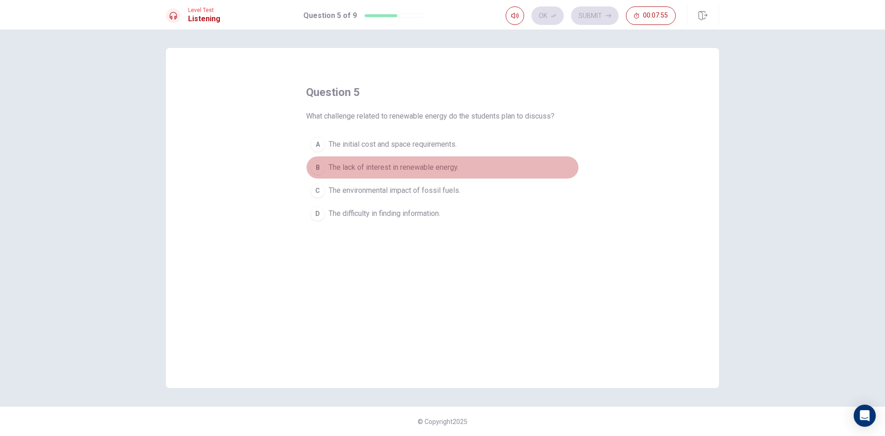
drag, startPoint x: 433, startPoint y: 167, endPoint x: 460, endPoint y: 140, distance: 38.5
click at [433, 166] on span "The lack of interest in renewable energy." at bounding box center [394, 167] width 130 height 11
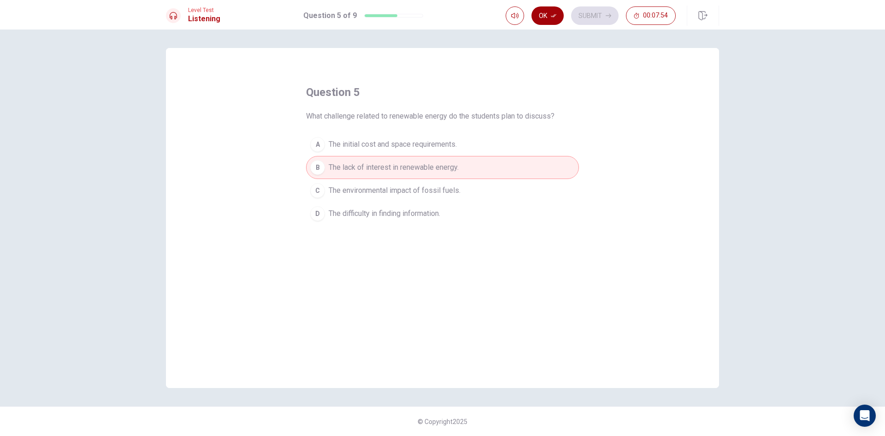
click at [550, 17] on button "Ok" at bounding box center [548, 15] width 32 height 18
click at [575, 14] on button "Submit" at bounding box center [594, 15] width 47 height 18
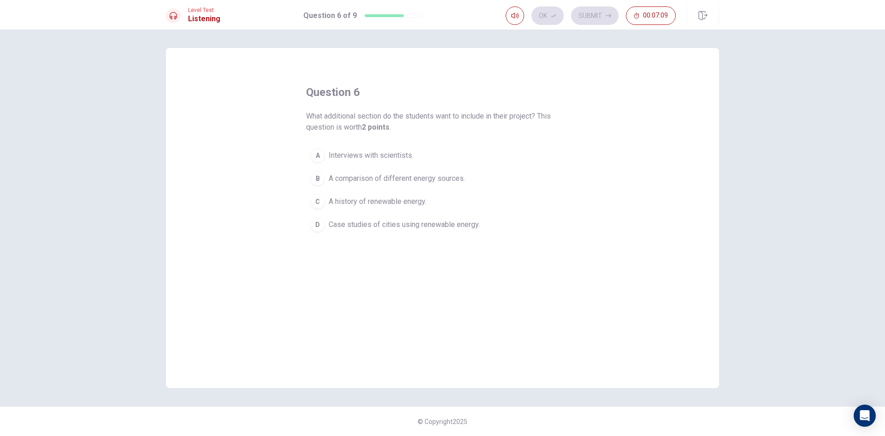
click at [457, 172] on button "B A comparison of different energy sources." at bounding box center [442, 178] width 273 height 23
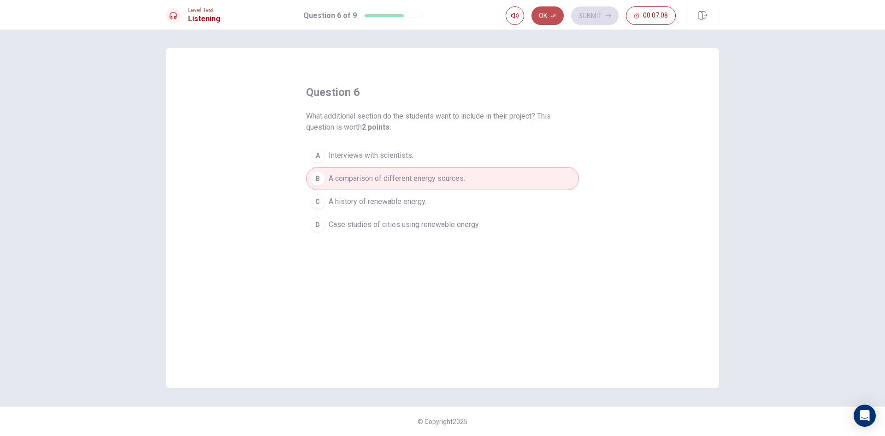
click at [557, 13] on icon "button" at bounding box center [554, 16] width 6 height 6
click at [595, 12] on button "Submit" at bounding box center [594, 15] width 47 height 18
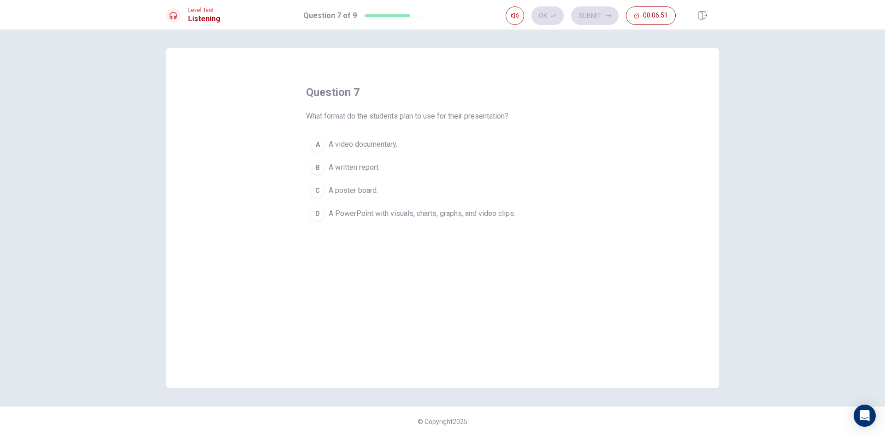
click at [466, 207] on button "D A PowerPoint with visuals, charts, graphs, and video clips." at bounding box center [442, 213] width 273 height 23
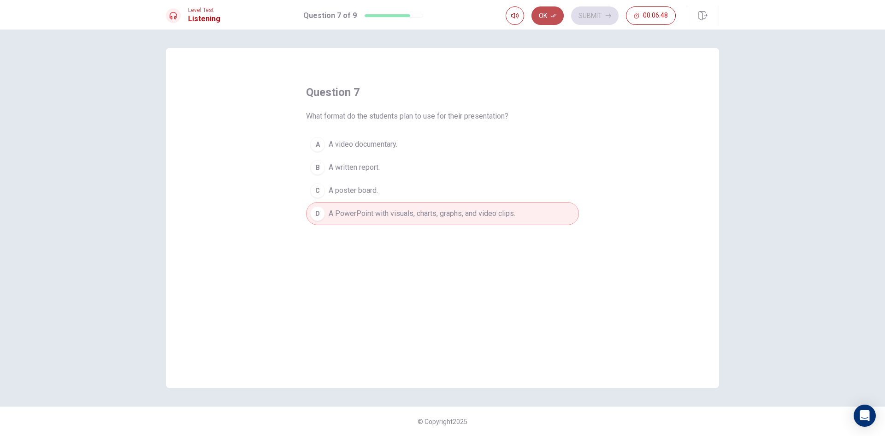
click at [551, 14] on icon "button" at bounding box center [554, 16] width 6 height 6
click at [586, 14] on button "Submit" at bounding box center [594, 15] width 47 height 18
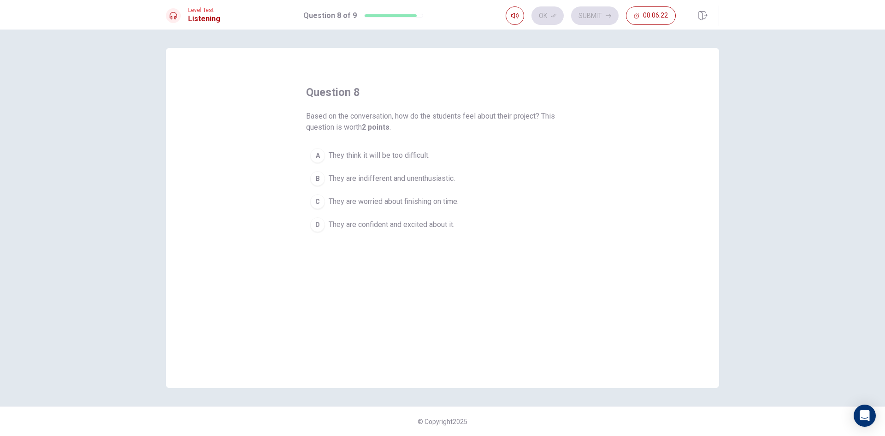
click at [437, 213] on button "C They are worried about finishing on time." at bounding box center [442, 201] width 273 height 23
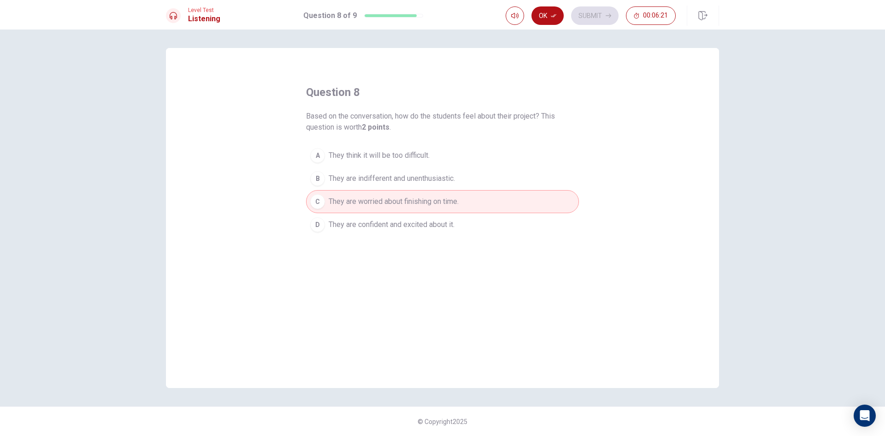
drag, startPoint x: 444, startPoint y: 222, endPoint x: 446, endPoint y: 214, distance: 8.1
click at [445, 222] on span "They are confident and excited about it." at bounding box center [392, 224] width 126 height 11
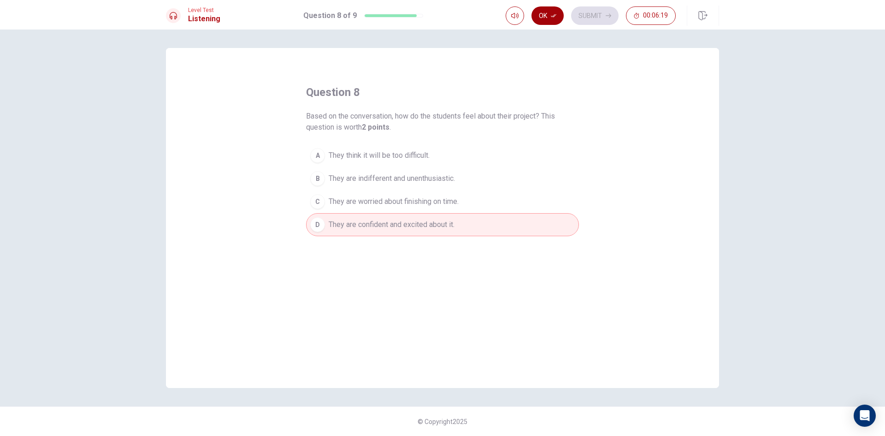
click at [548, 11] on button "Ok" at bounding box center [548, 15] width 32 height 18
click at [604, 12] on button "Submit" at bounding box center [594, 15] width 47 height 18
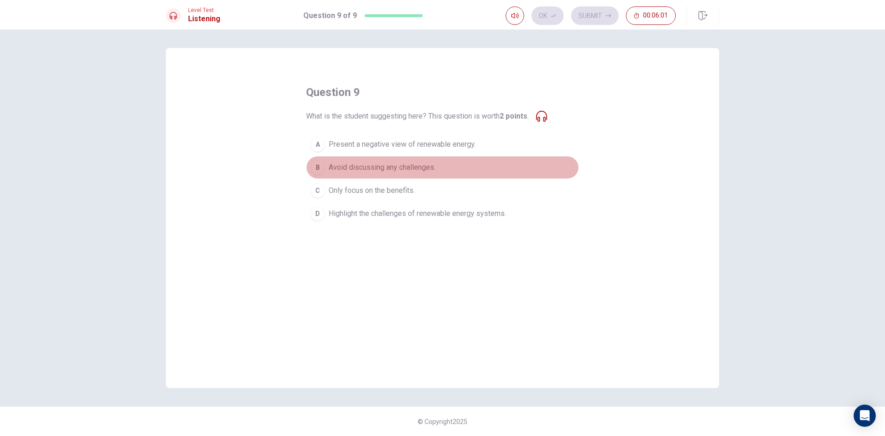
click at [403, 169] on span "Avoid discussing any challenges." at bounding box center [382, 167] width 107 height 11
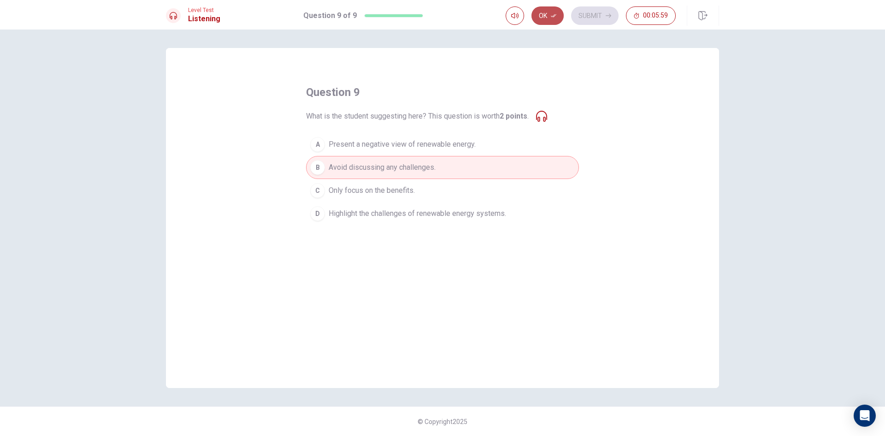
click at [548, 17] on button "Ok" at bounding box center [548, 15] width 32 height 18
click at [584, 17] on button "Submit" at bounding box center [594, 15] width 47 height 18
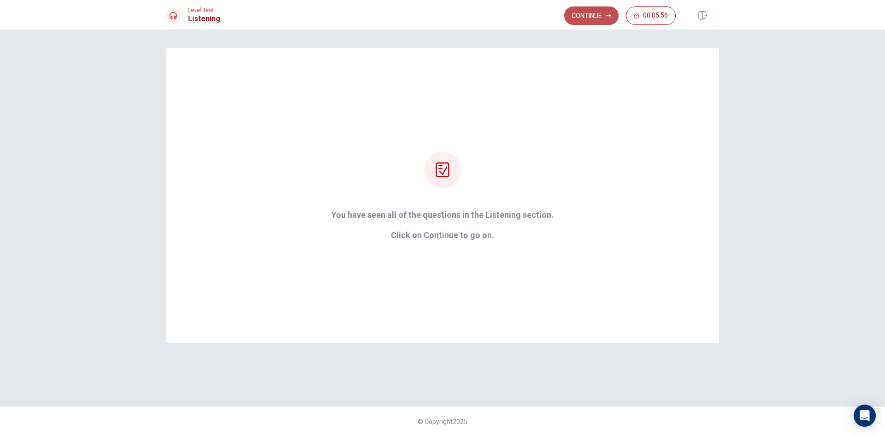
click at [582, 18] on button "Continue" at bounding box center [591, 15] width 54 height 18
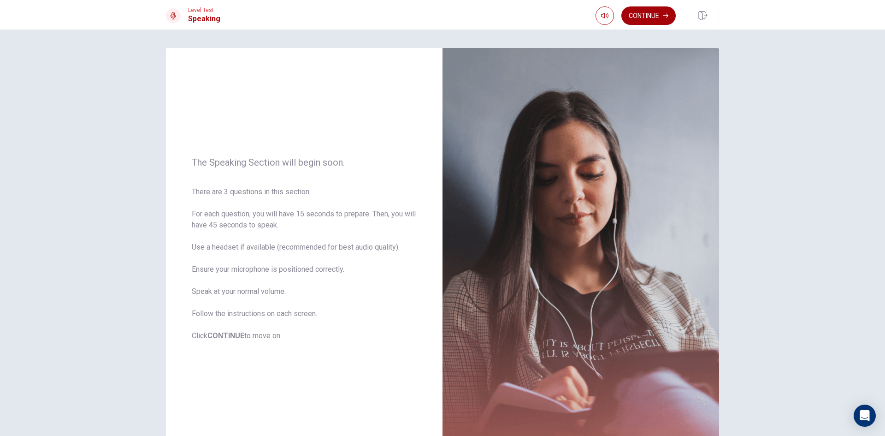
click at [648, 18] on button "Continue" at bounding box center [649, 15] width 54 height 18
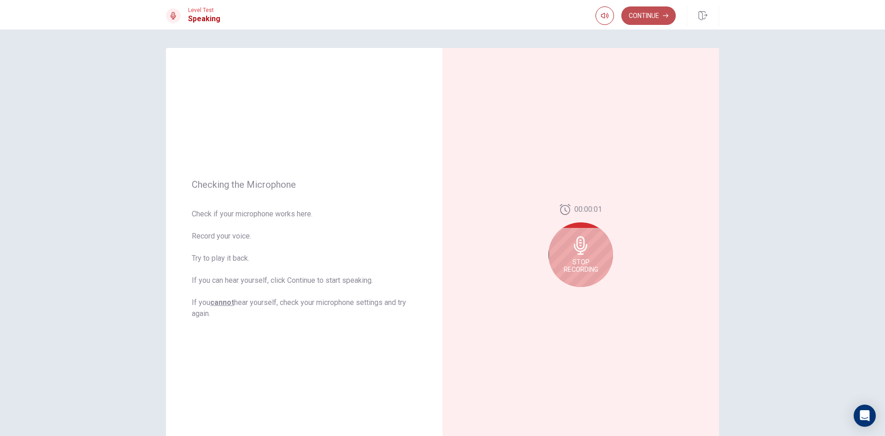
click at [647, 15] on button "Continue" at bounding box center [649, 15] width 54 height 18
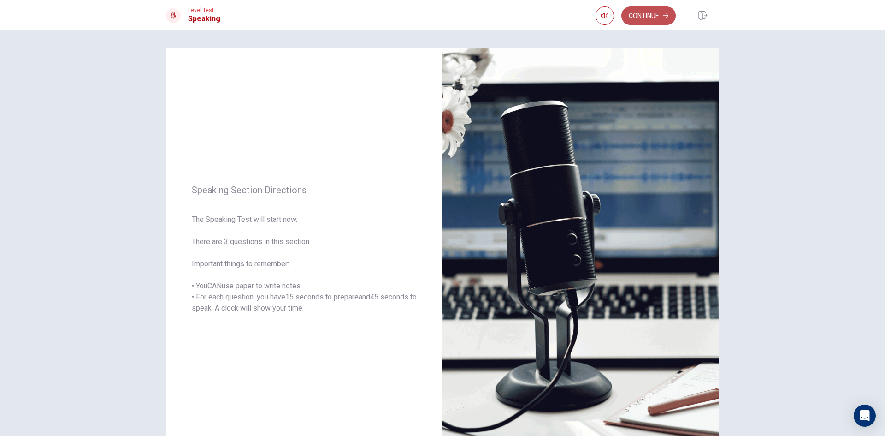
click at [648, 17] on button "Continue" at bounding box center [649, 15] width 54 height 18
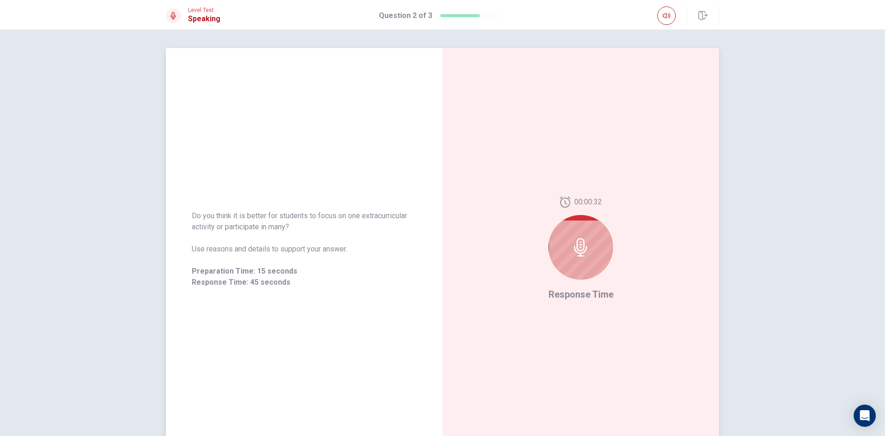
click at [578, 248] on icon at bounding box center [580, 247] width 13 height 18
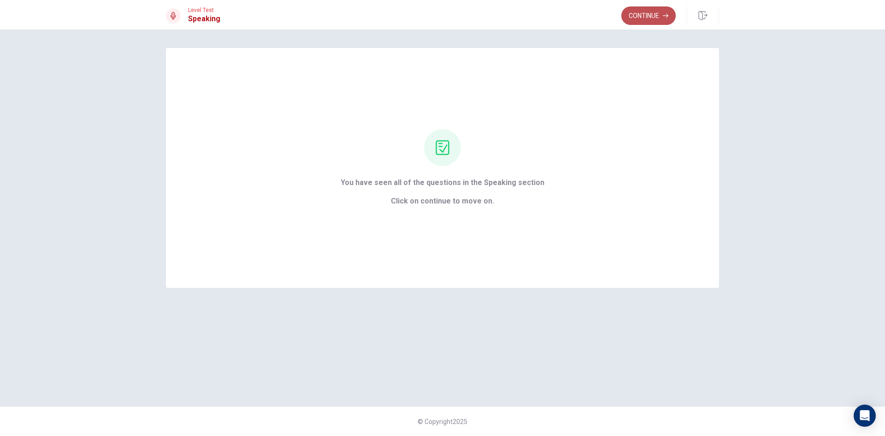
click at [652, 15] on button "Continue" at bounding box center [649, 15] width 54 height 18
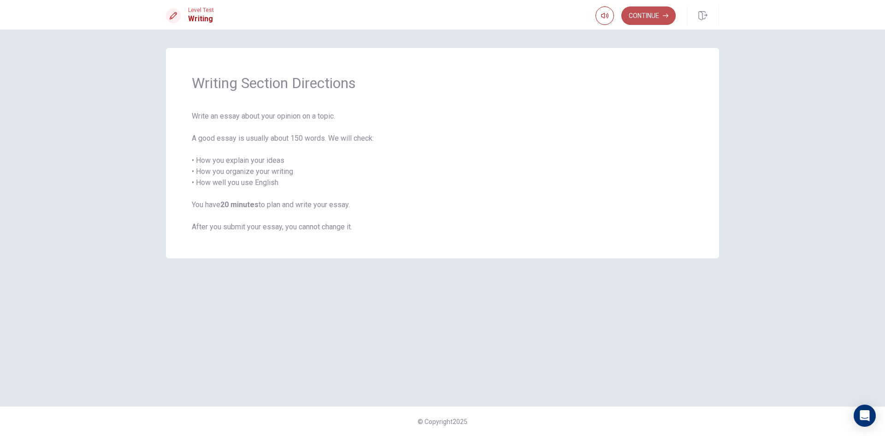
click at [655, 18] on button "Continue" at bounding box center [649, 15] width 54 height 18
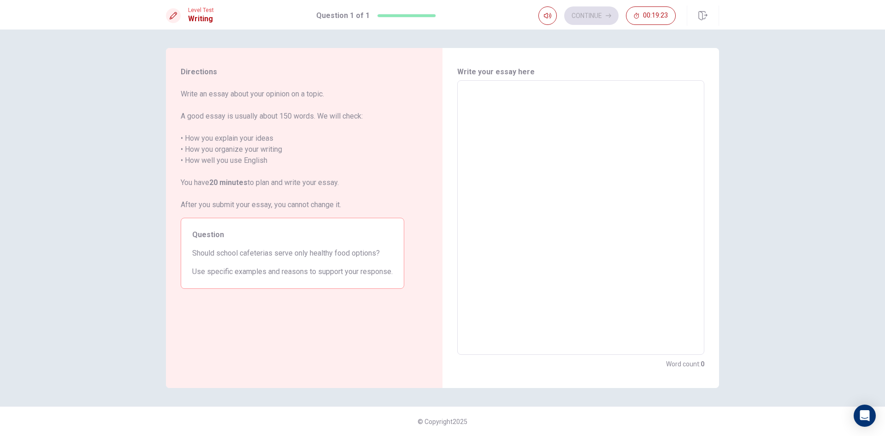
click at [471, 93] on textarea at bounding box center [581, 217] width 234 height 259
type textarea "i"
type textarea "x"
type textarea "i"
type textarea "x"
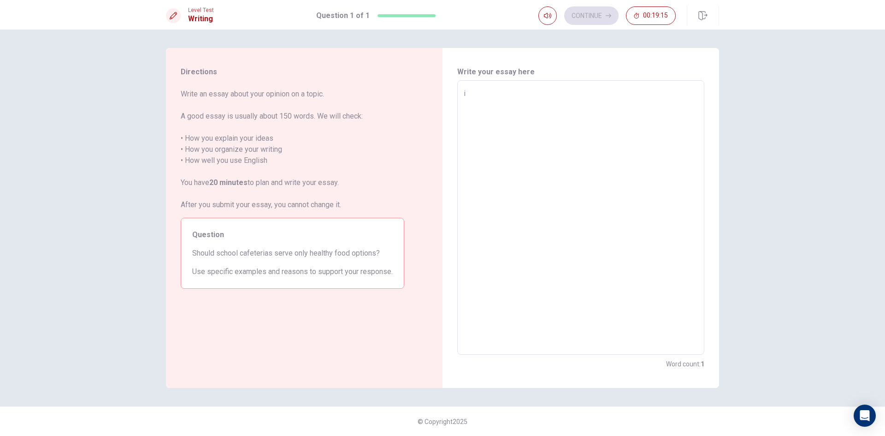
type textarea "i"
type textarea "x"
type textarea "I"
type textarea "x"
type textarea "I"
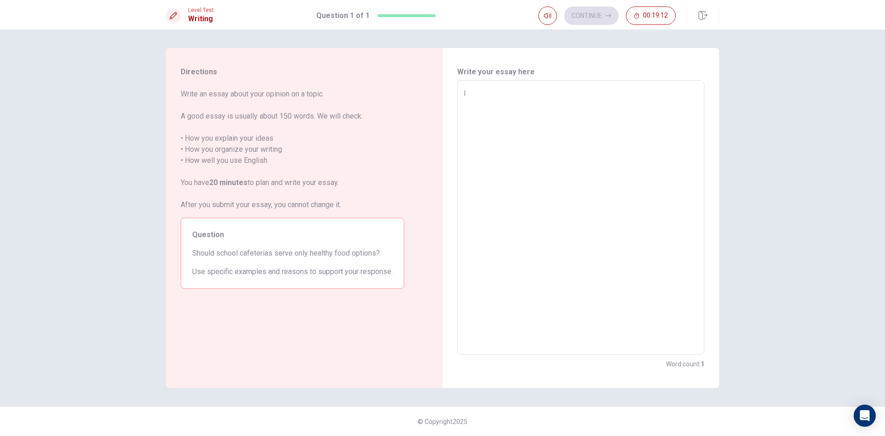
type textarea "x"
type textarea "I t"
type textarea "x"
type textarea "I th"
type textarea "x"
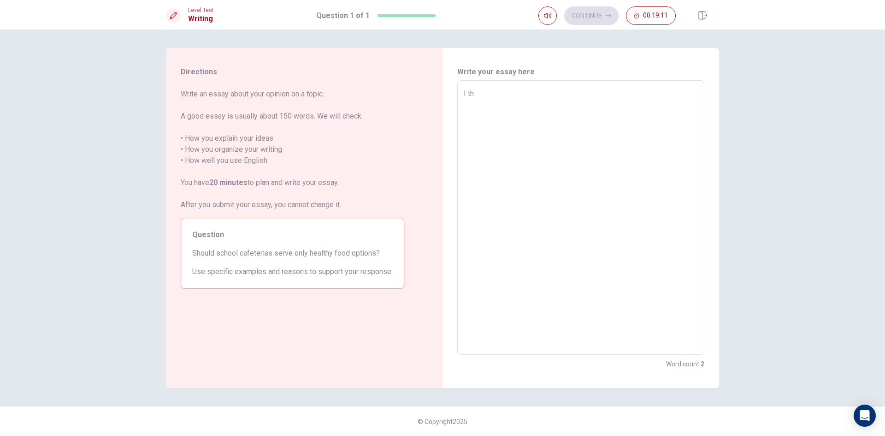
type textarea "I thi"
type textarea "x"
type textarea "I thin"
type textarea "x"
type textarea "I think"
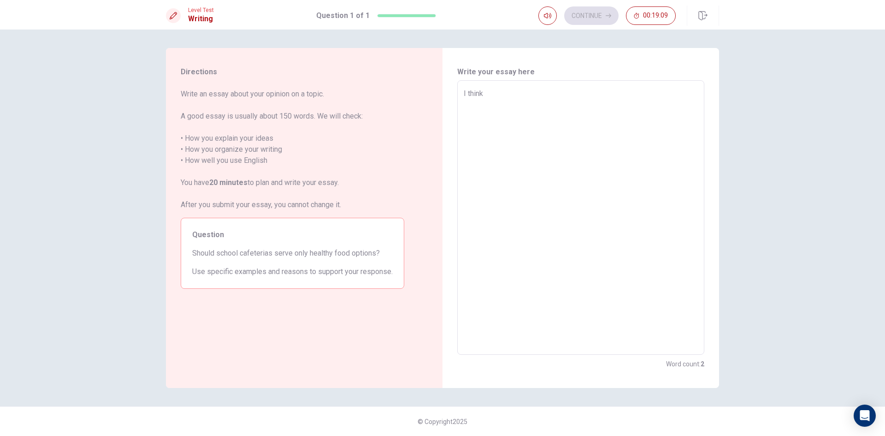
type textarea "x"
type textarea "I think"
type textarea "x"
type textarea "I think c"
type textarea "x"
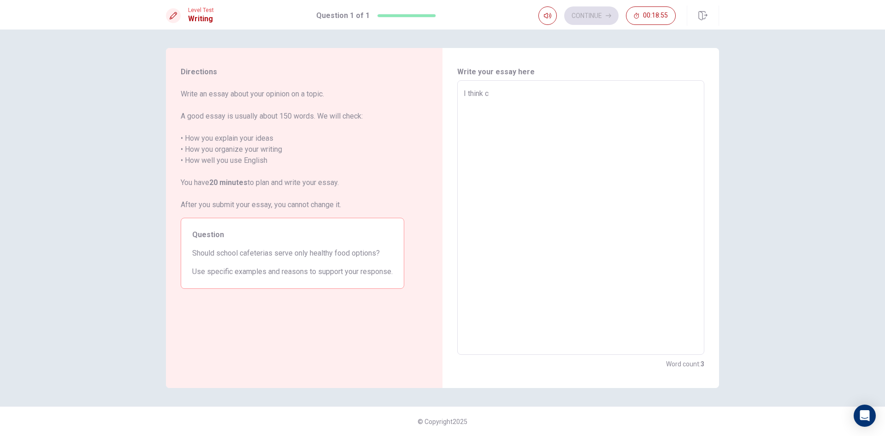
type textarea "I think"
type textarea "x"
type textarea "I think s"
type textarea "x"
type textarea "I think sc"
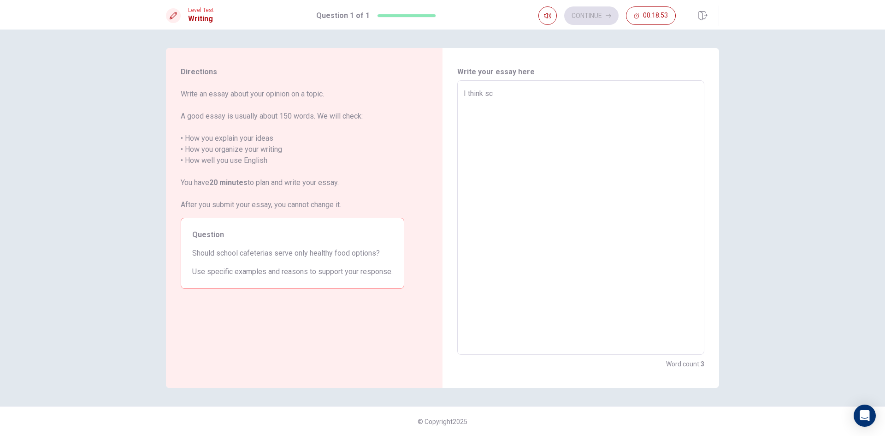
type textarea "x"
type textarea "I think sch"
type textarea "x"
type textarea "I think scho"
type textarea "x"
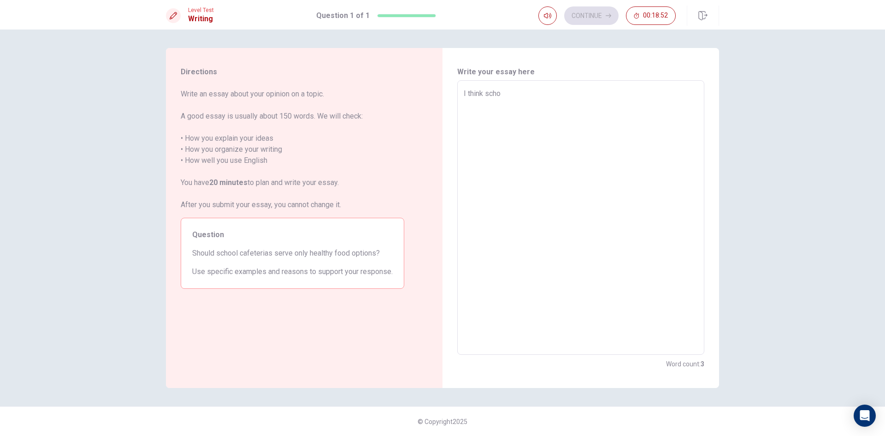
type textarea "I think schoo"
type textarea "x"
type textarea "I think school"
type textarea "x"
type textarea "I think school"
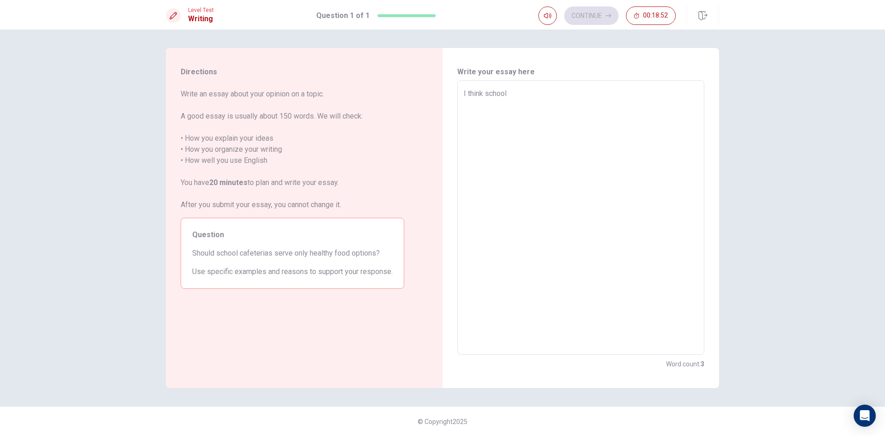
type textarea "x"
type textarea "I think school c"
type textarea "x"
type textarea "I think school ca"
type textarea "x"
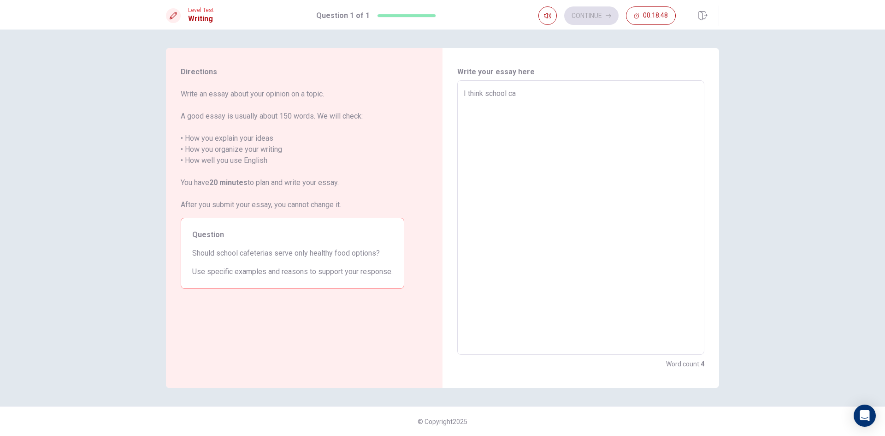
type textarea "I think school caf"
type textarea "x"
type textarea "I think school cafe"
type textarea "x"
type textarea "I think school cafet"
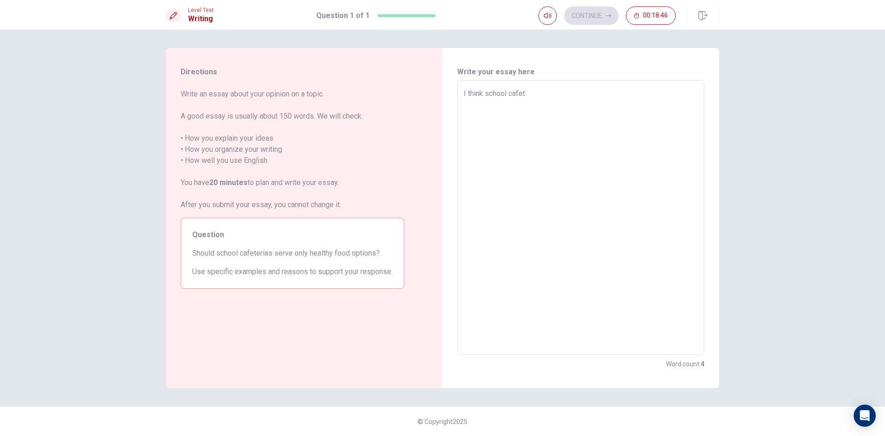
type textarea "x"
type textarea "I think school cafete"
type textarea "x"
type textarea "I think school cafeter"
type textarea "x"
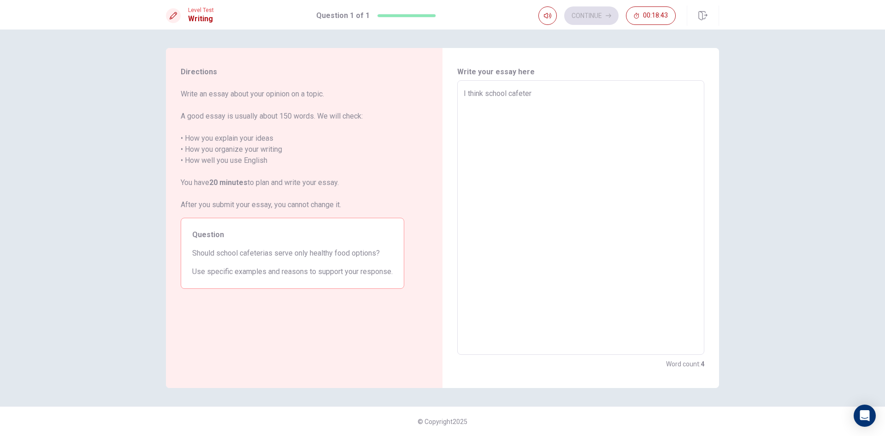
type textarea "I think school cafeteri"
type textarea "x"
type textarea "I think school cafeteria"
type textarea "x"
type textarea "I think school cafeterias"
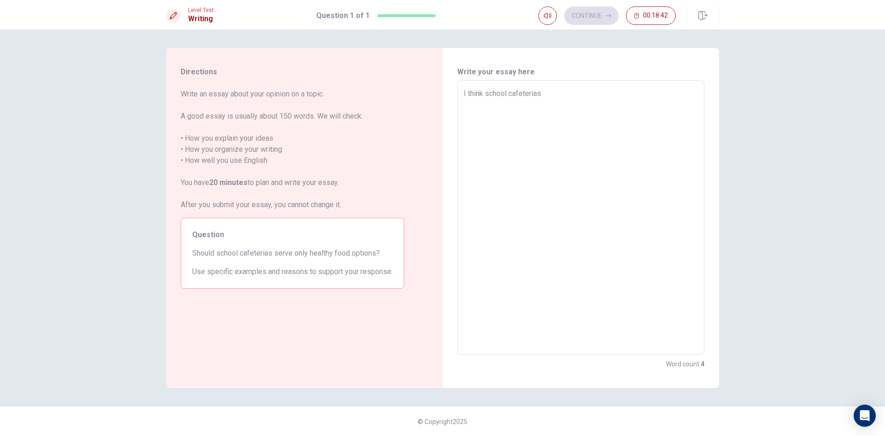
type textarea "x"
type textarea "I think school cafeterias"
type textarea "x"
type textarea "I think school cafeterias a"
type textarea "x"
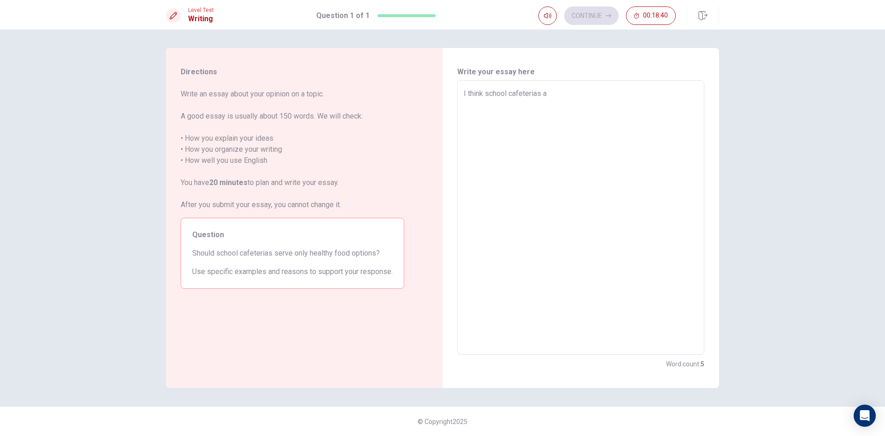
type textarea "I think school cafeterias"
type textarea "x"
type textarea "I think school cafeterias s"
type textarea "x"
type textarea "I think school cafeterias se"
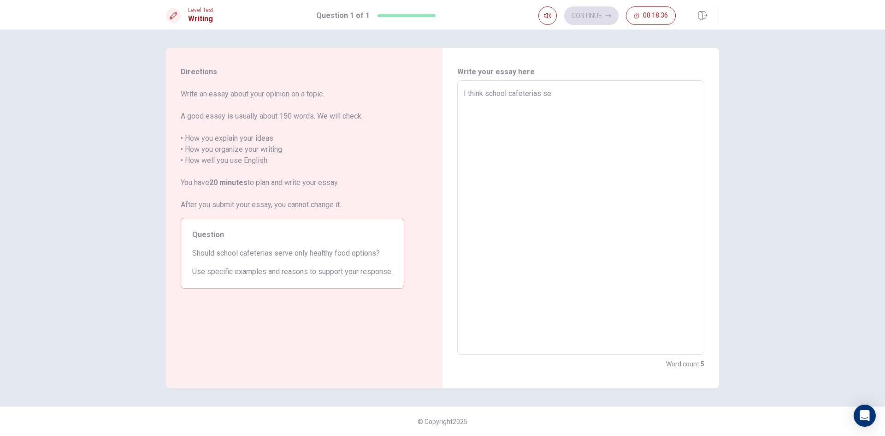
type textarea "x"
type textarea "I think school cafeterias ser"
type textarea "x"
type textarea "I think school cafeterias serv"
type textarea "x"
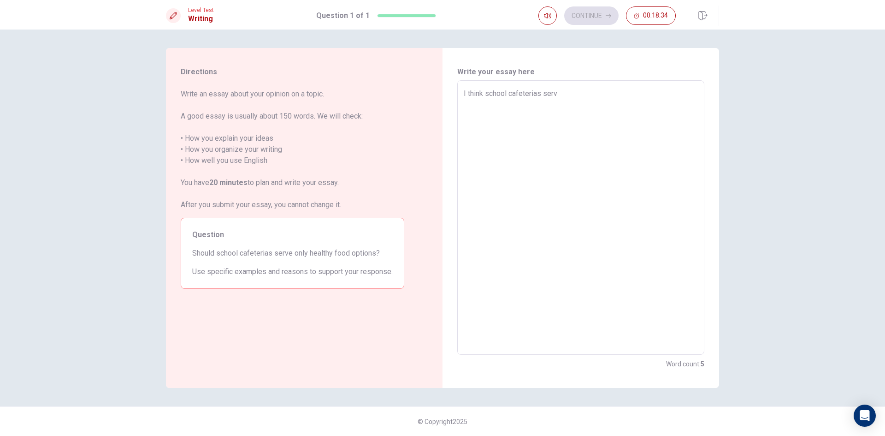
type textarea "I think school cafeterias serve"
type textarea "x"
type textarea "I think school cafeterias serv"
type textarea "x"
type textarea "I think school cafeterias ser"
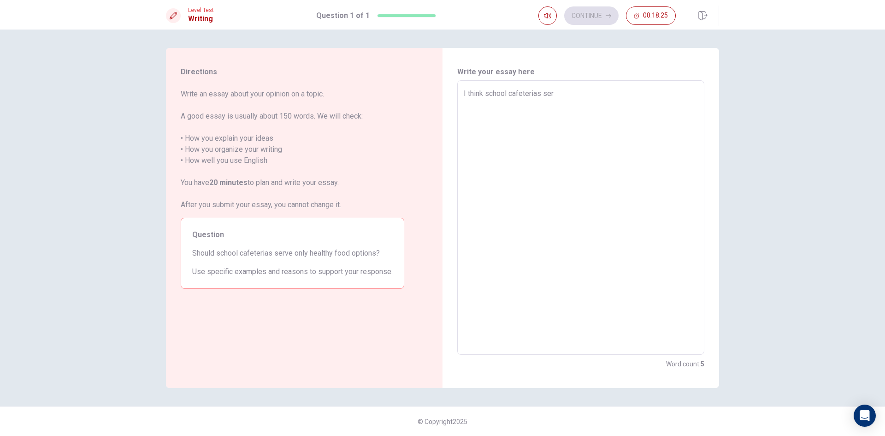
type textarea "x"
type textarea "I think school cafeterias se"
type textarea "x"
type textarea "I think school cafeterias s"
type textarea "x"
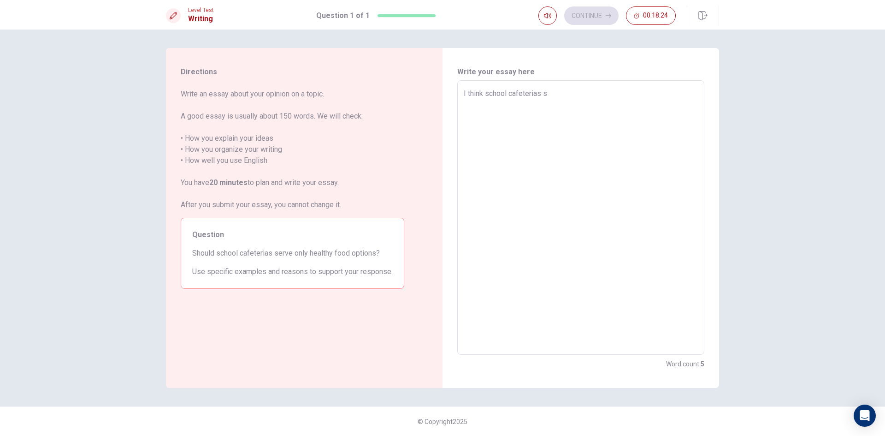
type textarea "I think school cafeterias"
type textarea "x"
type textarea "I think school cafeterias s"
type textarea "x"
type textarea "I think school cafeterias se"
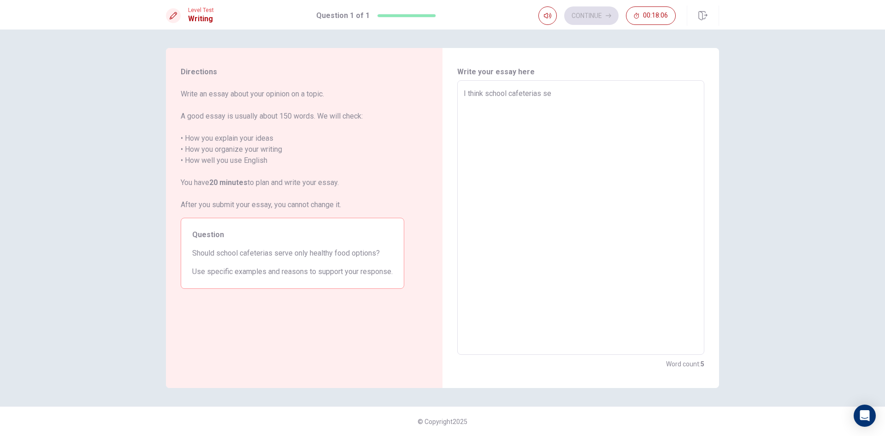
type textarea "x"
type textarea "I think school cafeterias ser"
type textarea "x"
type textarea "I think school cafeterias serv"
type textarea "x"
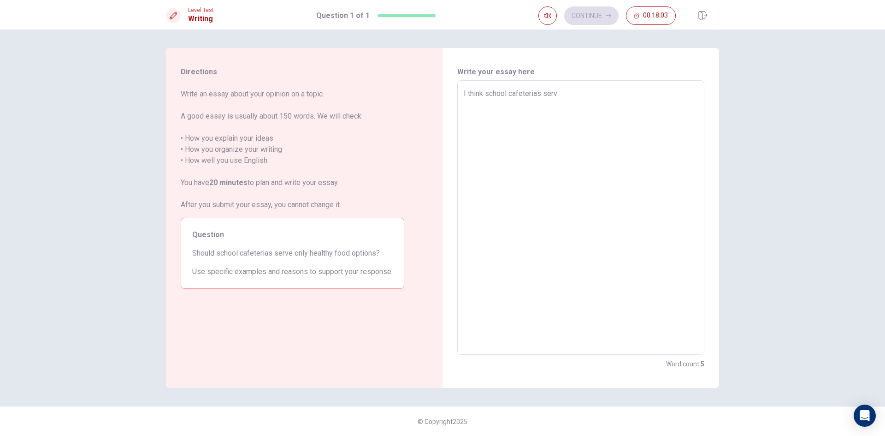
type textarea "I think school cafeterias serve"
type textarea "x"
type textarea "I think school cafeterias serve"
type textarea "x"
type textarea "I think school cafeterias serve o"
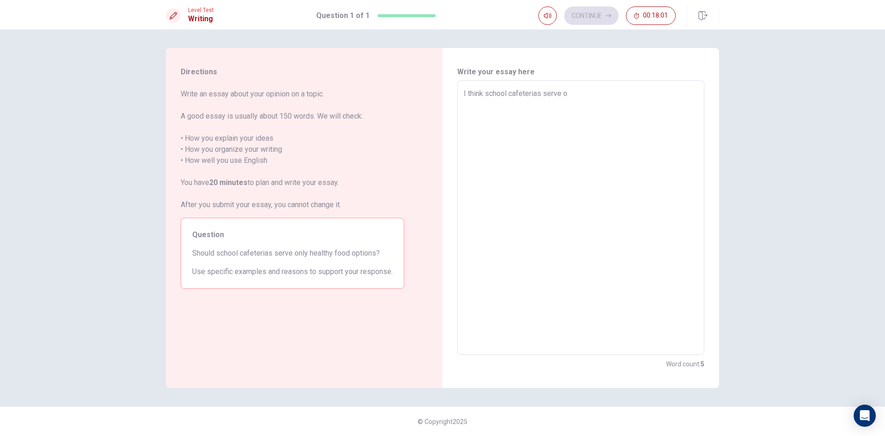
type textarea "x"
type textarea "I think school cafeterias serve on"
type textarea "x"
type textarea "I think school cafeterias serve onl"
type textarea "x"
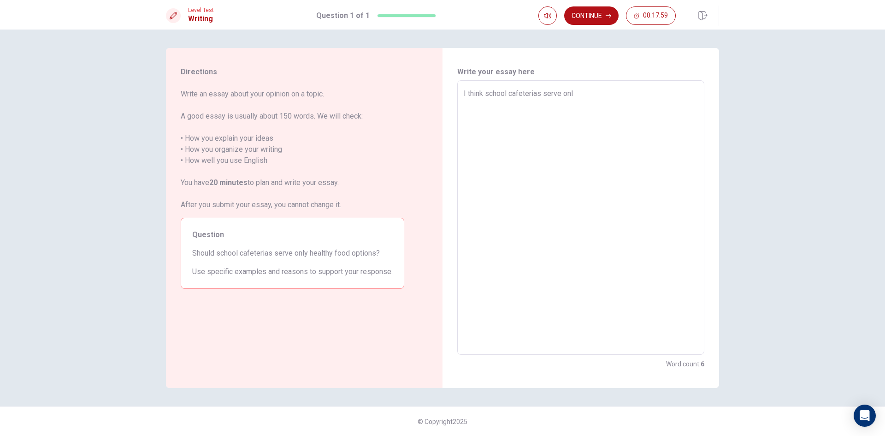
type textarea "I think school cafeterias serve only"
type textarea "x"
type textarea "I think school cafeterias serve only"
type textarea "x"
type textarea "I think school cafeterias serve only h"
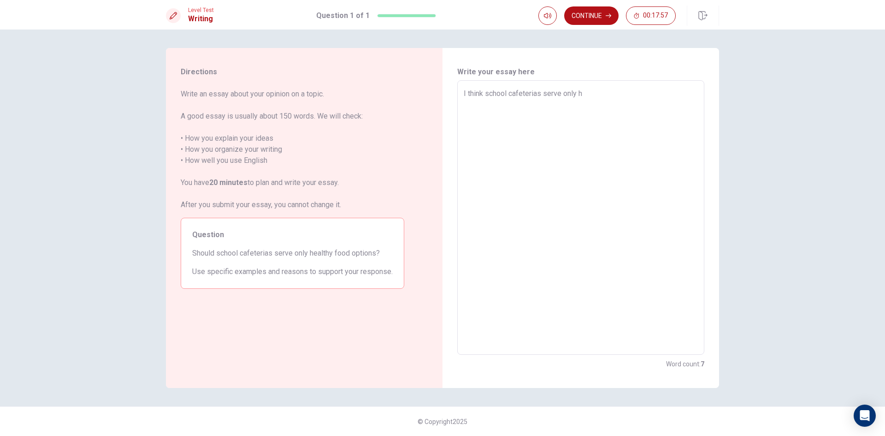
type textarea "x"
type textarea "I think school cafeterias serve only he"
type textarea "x"
type textarea "I think school cafeterias serve only hea"
type textarea "x"
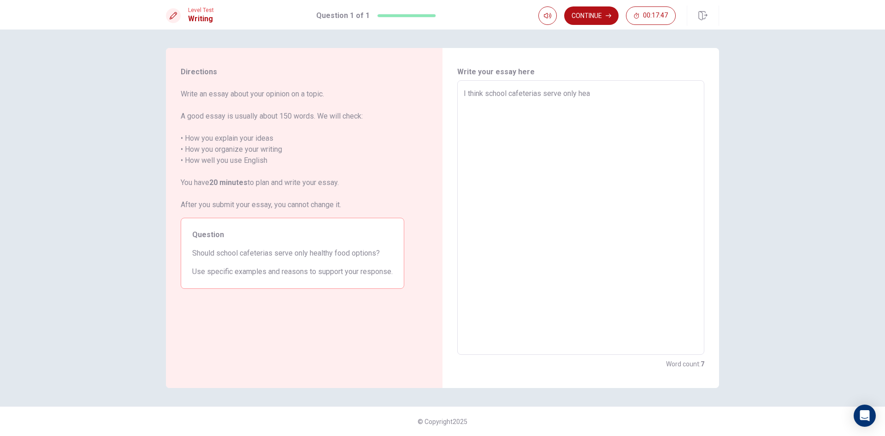
type textarea "I think school cafeterias serve only heal"
type textarea "x"
type textarea "I think school cafeterias serve only healt"
type textarea "x"
type textarea "I think school cafeterias serve only health"
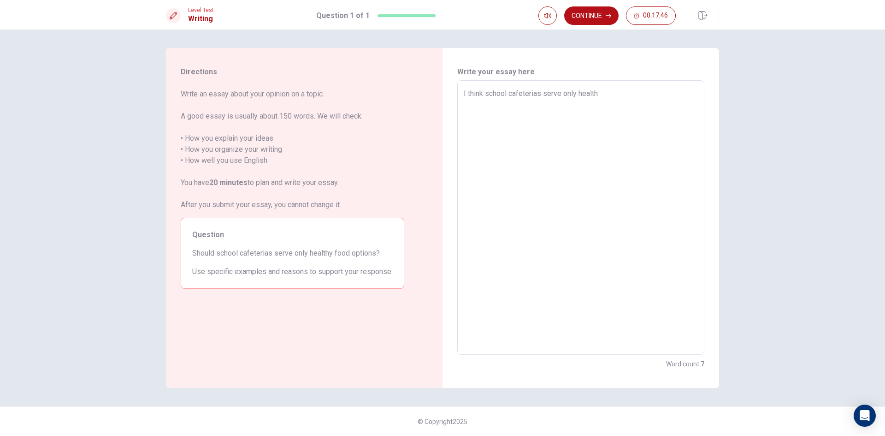
type textarea "x"
type textarea "I think school cafeterias serve only healthy"
type textarea "x"
type textarea "I think school cafeterias serve only healthy"
type textarea "x"
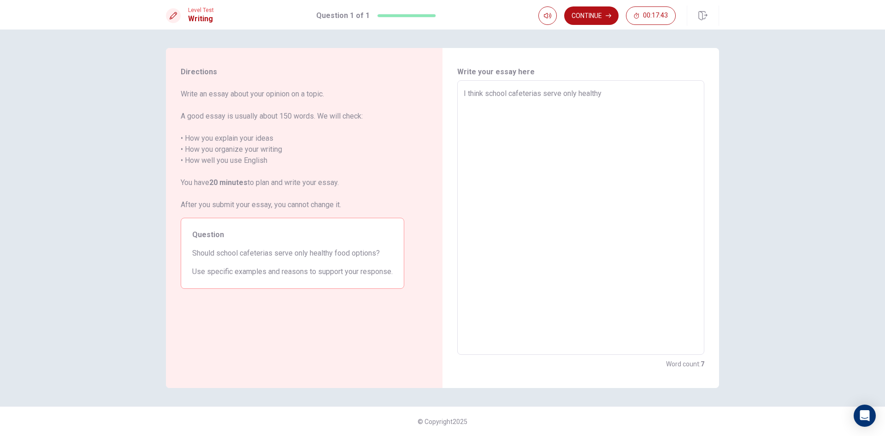
type textarea "I think school cafeterias serve only healthy f"
type textarea "x"
type textarea "I think school cafeterias serve only healthy fo"
type textarea "x"
type textarea "I think school cafeterias serve only healthy foo"
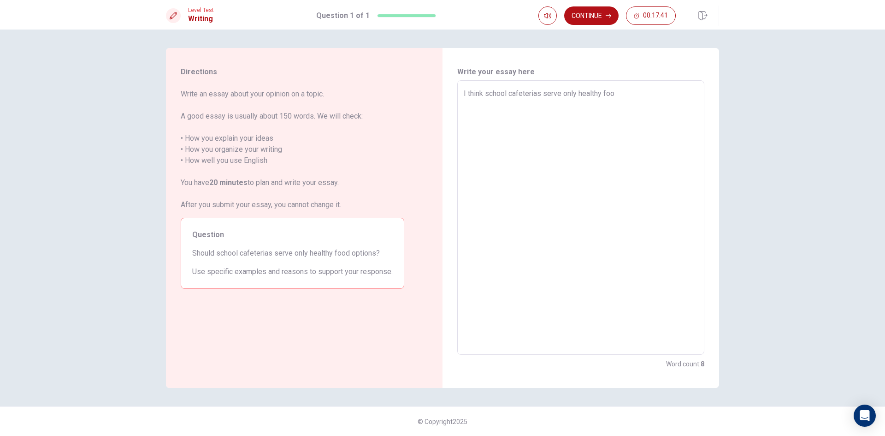
type textarea "x"
type textarea "I think school cafeterias serve only healthy food"
type textarea "x"
type textarea "I think school cafeterias serve only healthy food"
type textarea "x"
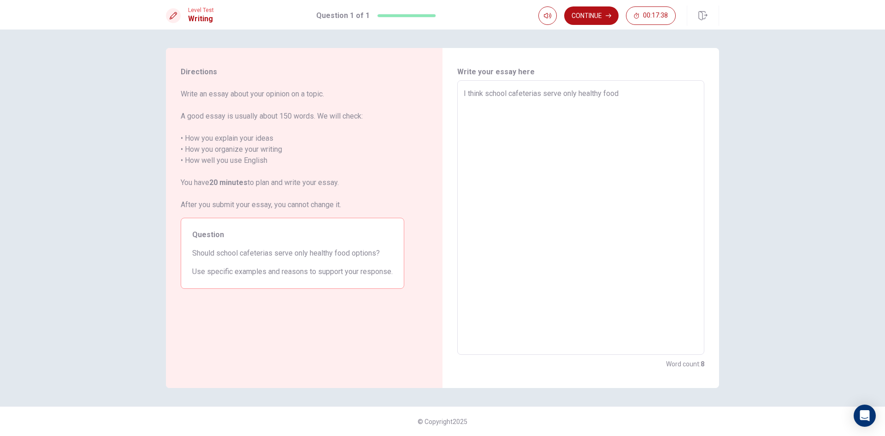
type textarea "I think school cafeterias serve only healthy food b"
type textarea "x"
type textarea "I think school cafeterias serve only healthy food be"
type textarea "x"
type textarea "I think school cafeterias serve only healthy food bec"
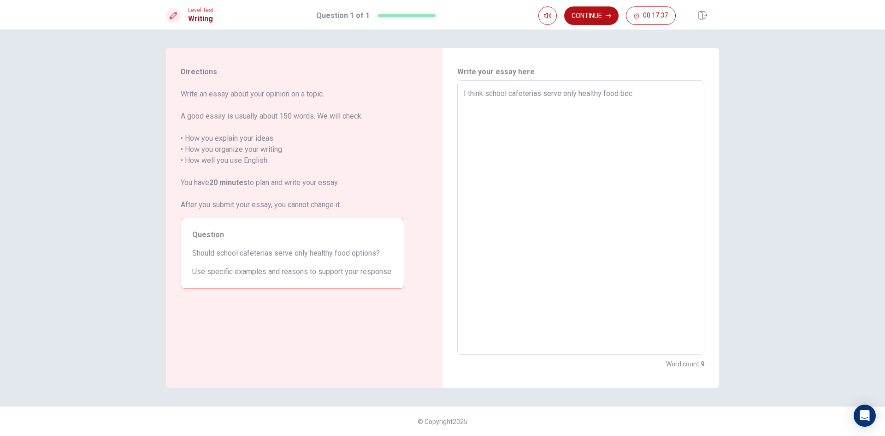
type textarea "x"
type textarea "I think school cafeterias serve only healthy food beca"
type textarea "x"
type textarea "I think school cafeterias serve only healthy food becau"
type textarea "x"
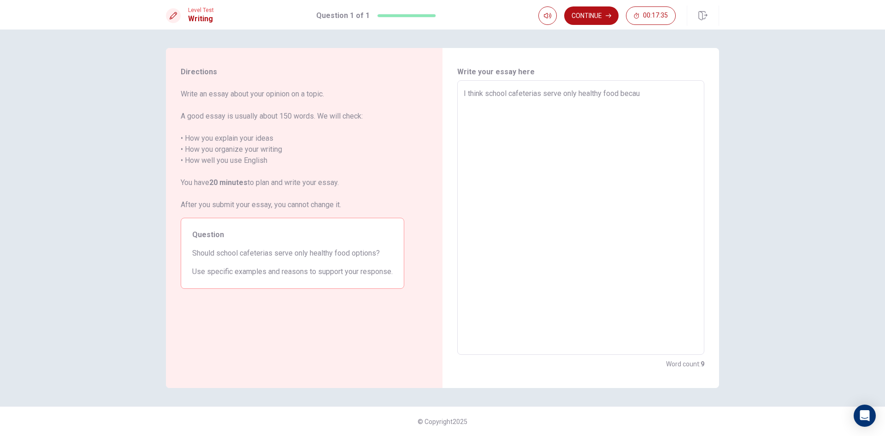
type textarea "I think school cafeterias serve only healthy food becaus"
type textarea "x"
type textarea "I think school cafeterias serve only healthy food because"
type textarea "x"
type textarea "I think school cafeterias serve only healthy food because"
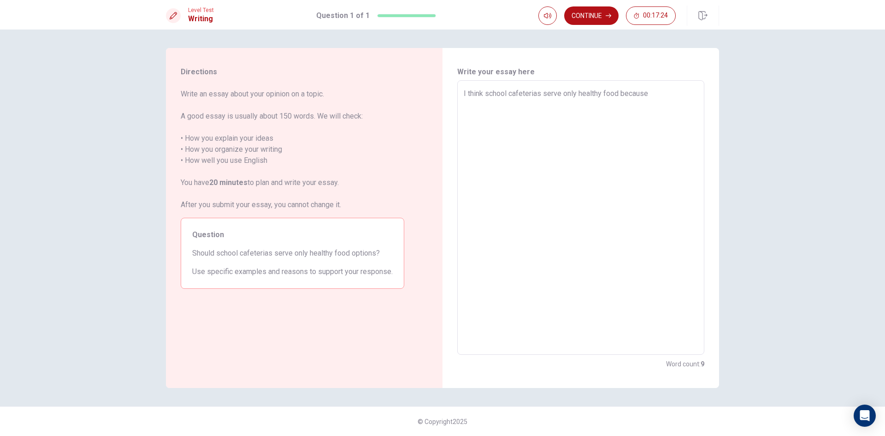
type textarea "x"
type textarea "I think school cafeterias serve only healthy food because h"
type textarea "x"
type textarea "I think school cafeterias serve only healthy food because he"
type textarea "x"
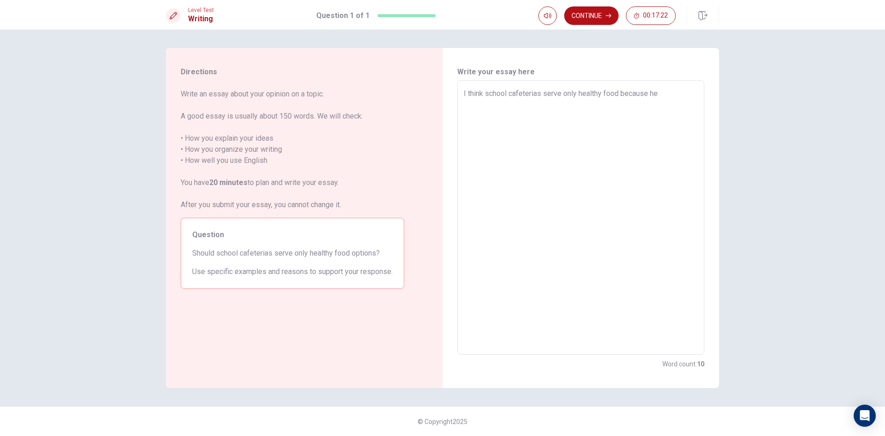
type textarea "I think school cafeterias serve only healthy food because hea"
type textarea "x"
type textarea "I think school cafeterias serve only healthy food because heal"
type textarea "x"
type textarea "I think school cafeterias serve only healthy food because healt"
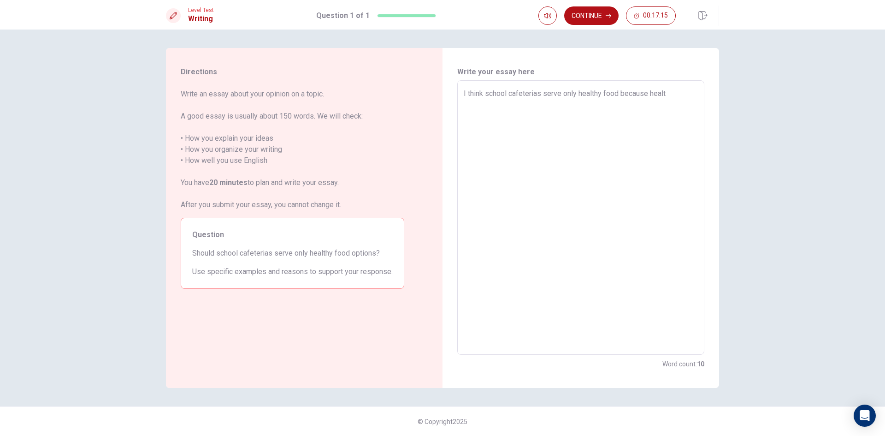
type textarea "x"
type textarea "I think school cafeterias serve only healthy food because health"
type textarea "x"
type textarea "I think school cafeterias serve only healthy food because healthy"
type textarea "x"
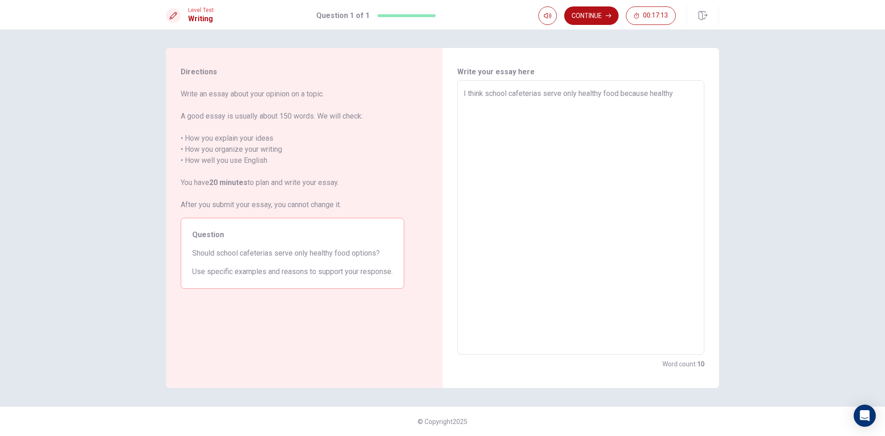
type textarea "I think school cafeterias serve only healthy food because healthy"
type textarea "x"
type textarea "I think school cafeterias serve only healthy food because healthy f"
type textarea "x"
type textarea "I think school cafeterias serve only healthy food because healthy fo"
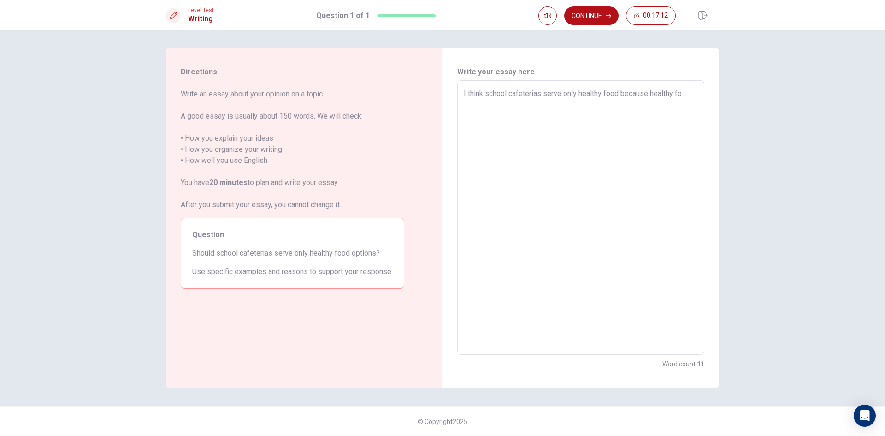
type textarea "x"
type textarea "I think school cafeterias serve only healthy food because healthy foo"
type textarea "x"
type textarea "I think school cafeterias serve only healthy food because healthy foog"
type textarea "x"
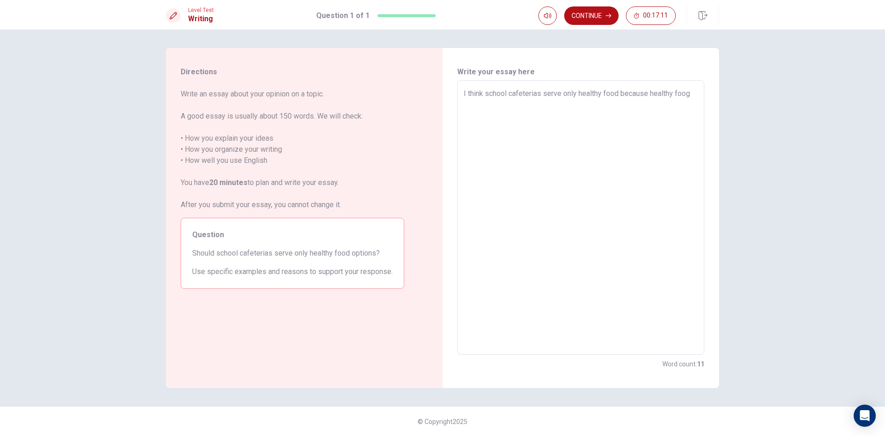
type textarea "I think school cafeterias serve only healthy food because healthy foog"
type textarea "x"
type textarea "I think school cafeterias serve only healthy food because healthy foog ="
type textarea "x"
type textarea "I think school cafeterias serve only healthy food because healthy foog"
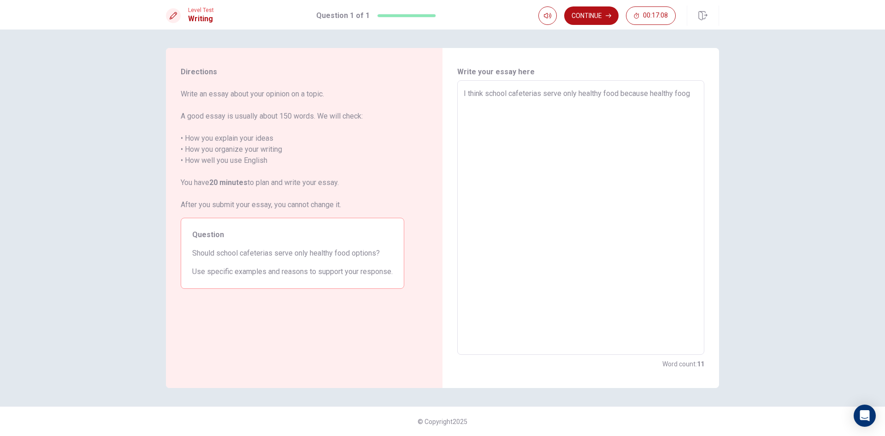
type textarea "x"
type textarea "I think school cafeterias serve only healthy food because healthy foog"
type textarea "x"
type textarea "I think school cafeterias serve only healthy food because healthy foo"
type textarea "x"
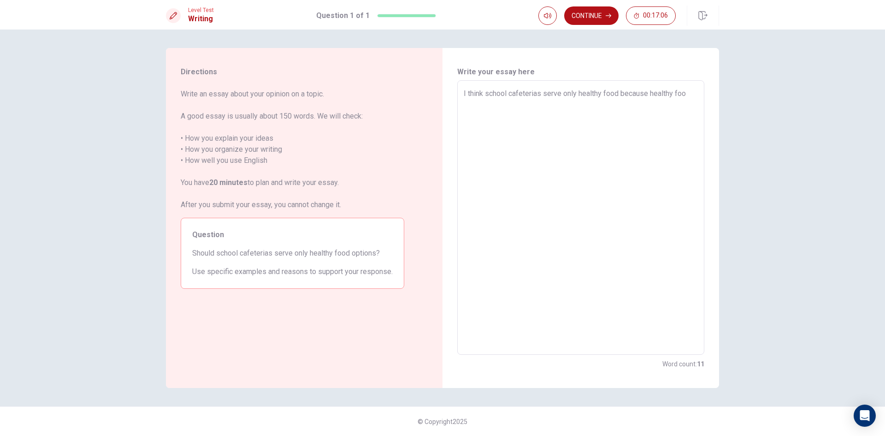
type textarea "I think school cafeterias serve only healthy food because healthy food"
type textarea "x"
type textarea "I think school cafeterias serve only healthy food because healthy food"
type textarea "x"
type textarea "I think school cafeterias serve only healthy food because healthy food h"
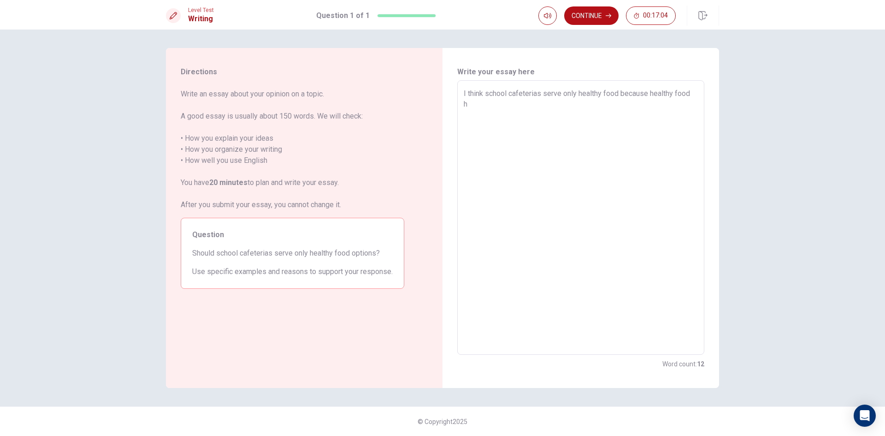
type textarea "x"
type textarea "I think school cafeterias serve only healthy food because healthy food ha"
type textarea "x"
type textarea "I think school cafeterias serve only healthy food because healthy food hav"
type textarea "x"
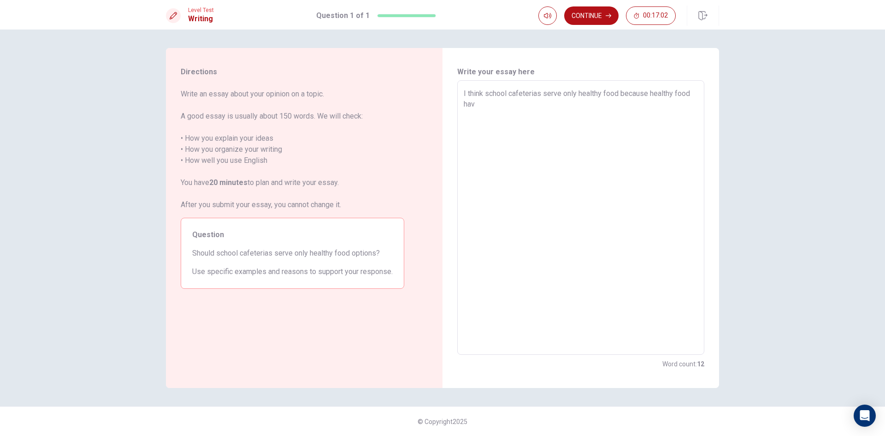
type textarea "I think school cafeterias serve only healthy food because healthy food have"
type textarea "x"
type textarea "I think school cafeterias serve only healthy food because healthy food have"
type textarea "x"
type textarea "I think school cafeterias serve only healthy food because healthy food have u"
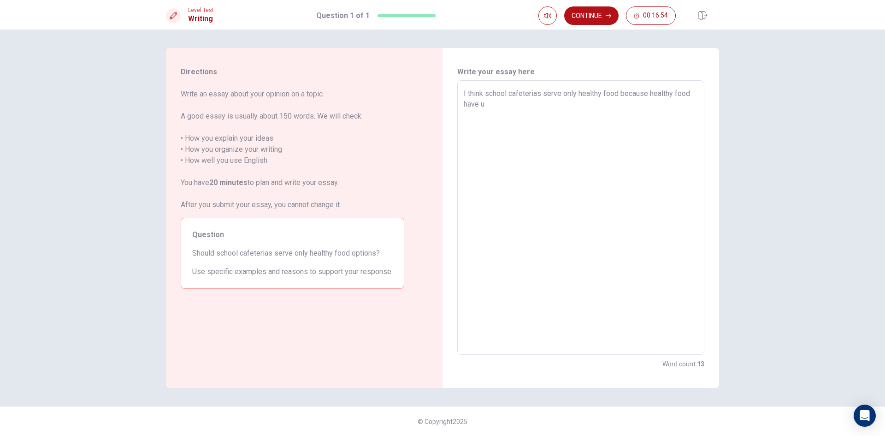
type textarea "x"
click at [685, 107] on textarea "I think school cafeterias serve only healthy food because healthy food have use…" at bounding box center [581, 217] width 234 height 259
drag, startPoint x: 501, startPoint y: 113, endPoint x: 491, endPoint y: 114, distance: 10.8
click at [491, 114] on textarea "I think school cafeterias serve only healthy food because healthy food have use…" at bounding box center [581, 217] width 234 height 259
click at [526, 118] on textarea "I think school cafeterias serve only healthy food because healthy food have use…" at bounding box center [581, 217] width 234 height 259
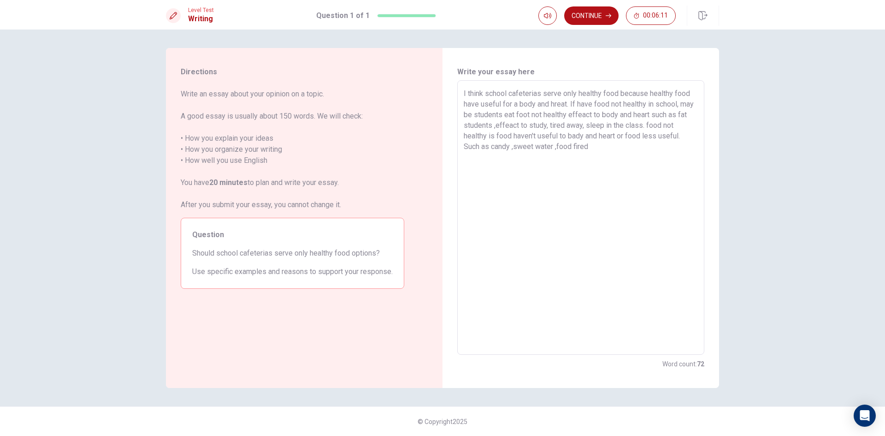
click at [486, 94] on textarea "I think school cafeterias serve only healthy food because healthy food have use…" at bounding box center [581, 217] width 234 height 259
click at [581, 113] on textarea "I think I agree school cafeterias serve only healthy food because healthy food …" at bounding box center [581, 217] width 234 height 259
click at [643, 148] on textarea "I think I agree school cafeterias serve only healthy food because healthy food …" at bounding box center [581, 217] width 234 height 259
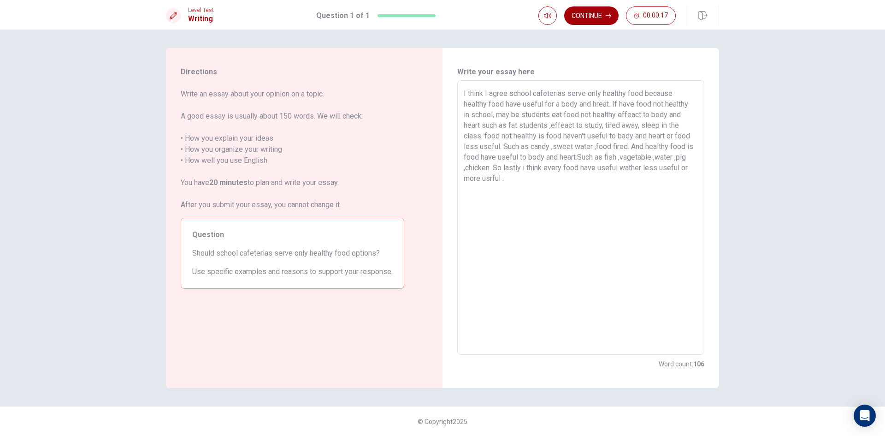
click at [589, 17] on button "Continue" at bounding box center [591, 15] width 54 height 18
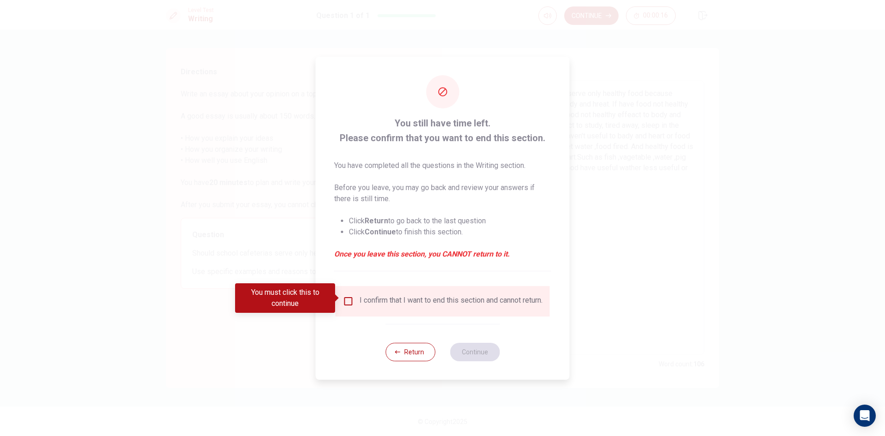
click at [383, 297] on div "I confirm that I want to end this section and cannot return." at bounding box center [451, 301] width 183 height 11
click at [351, 298] on input "You must click this to continue" at bounding box center [348, 301] width 11 height 11
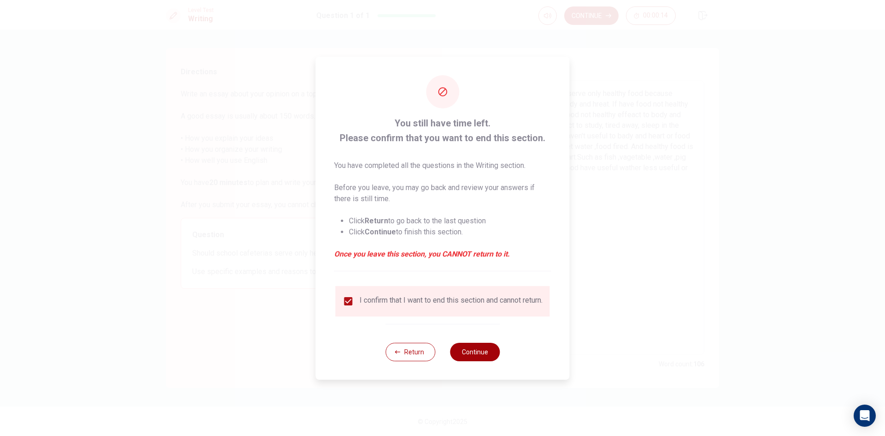
click at [487, 355] on button "Continue" at bounding box center [475, 352] width 50 height 18
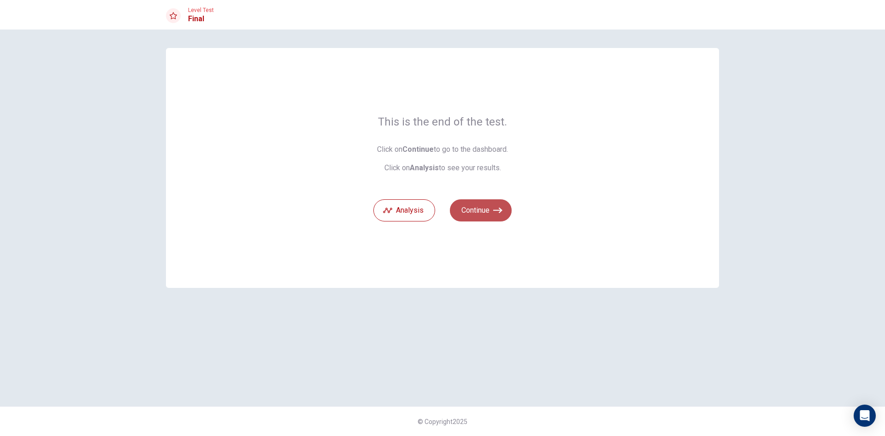
click at [484, 211] on button "Continue" at bounding box center [481, 210] width 62 height 22
